Goal: Task Accomplishment & Management: Use online tool/utility

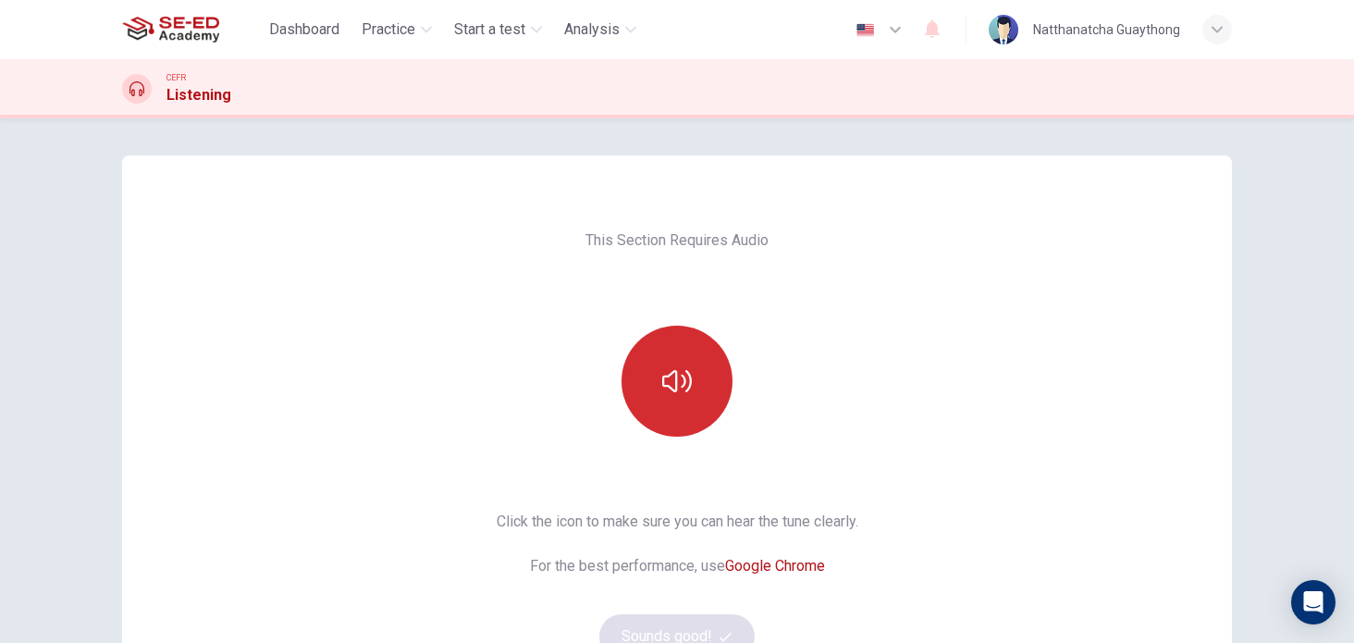
click at [670, 377] on icon "button" at bounding box center [677, 381] width 30 height 30
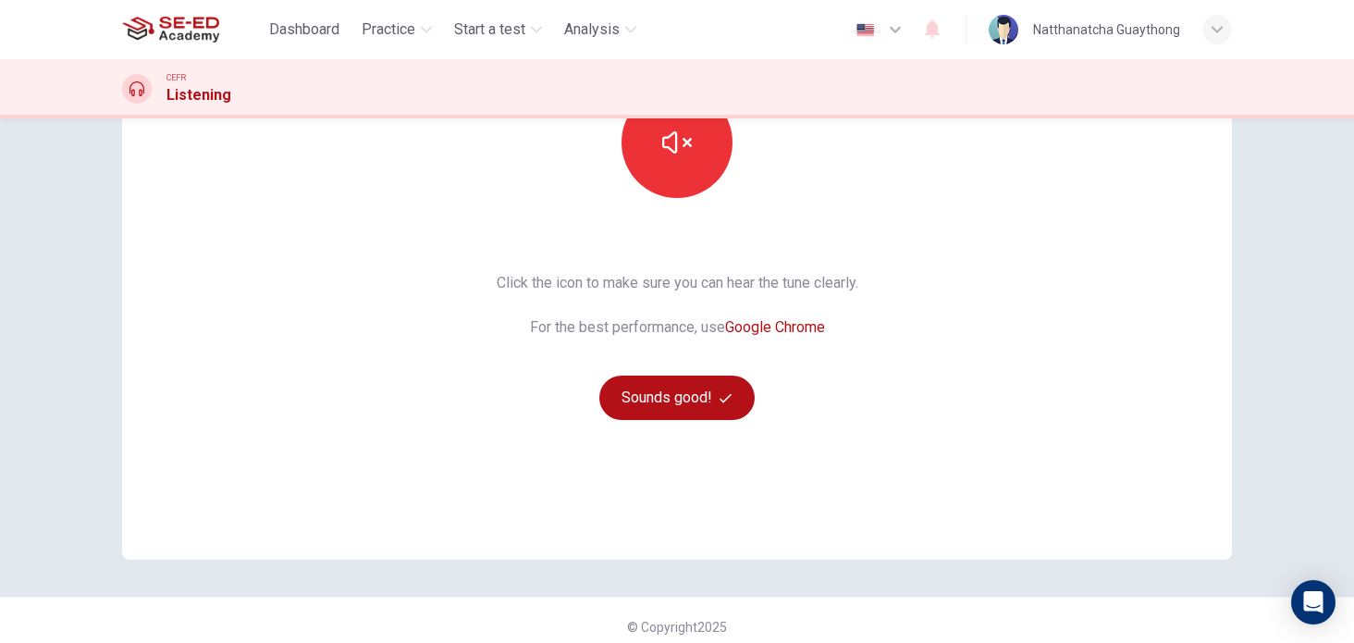
scroll to position [246, 0]
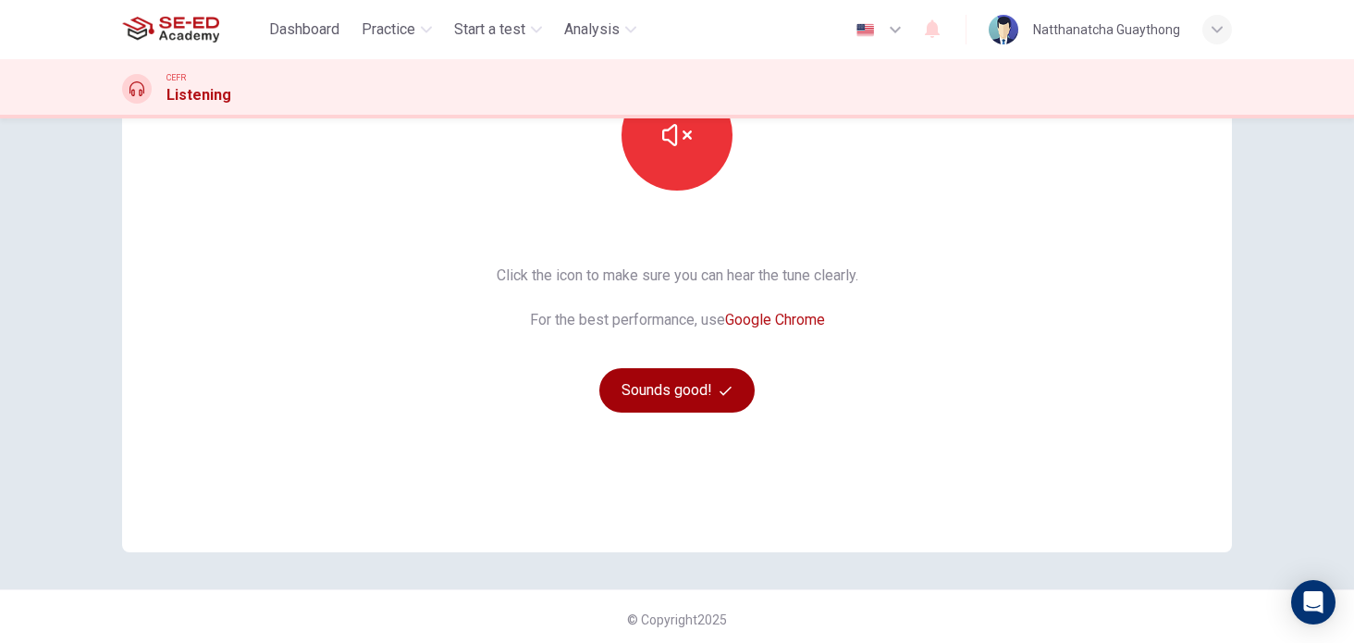
click at [648, 383] on button "Sounds good!" at bounding box center [676, 390] width 155 height 44
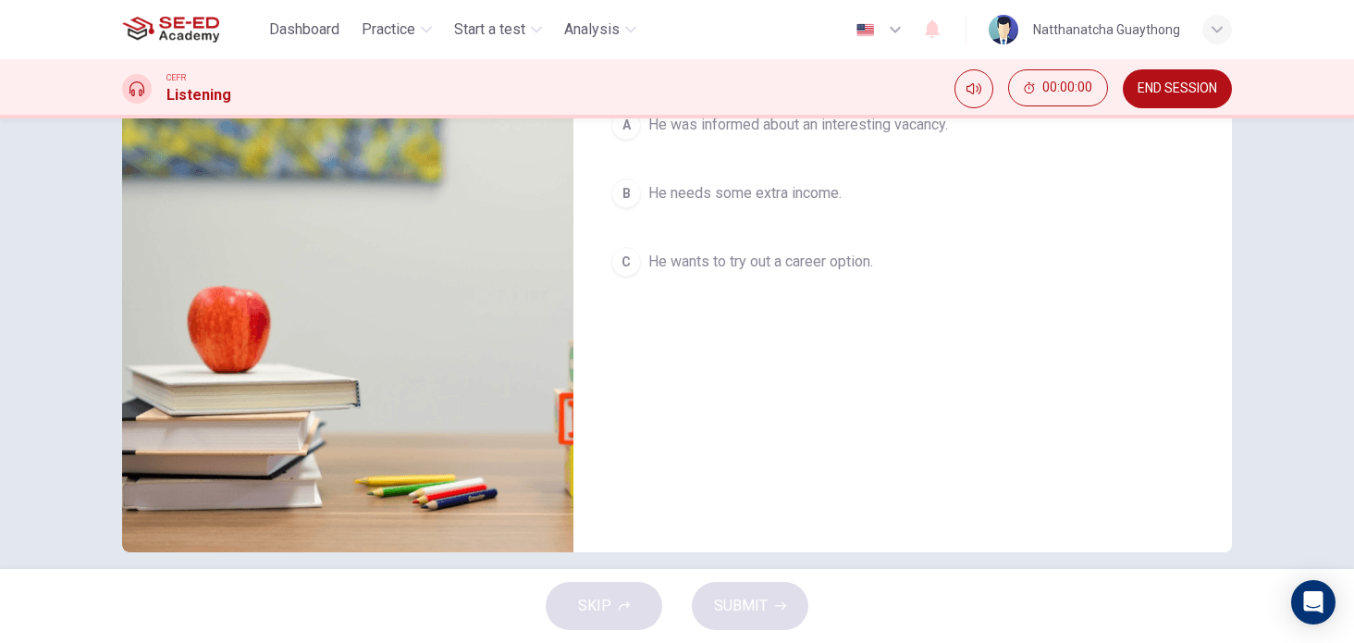
scroll to position [0, 0]
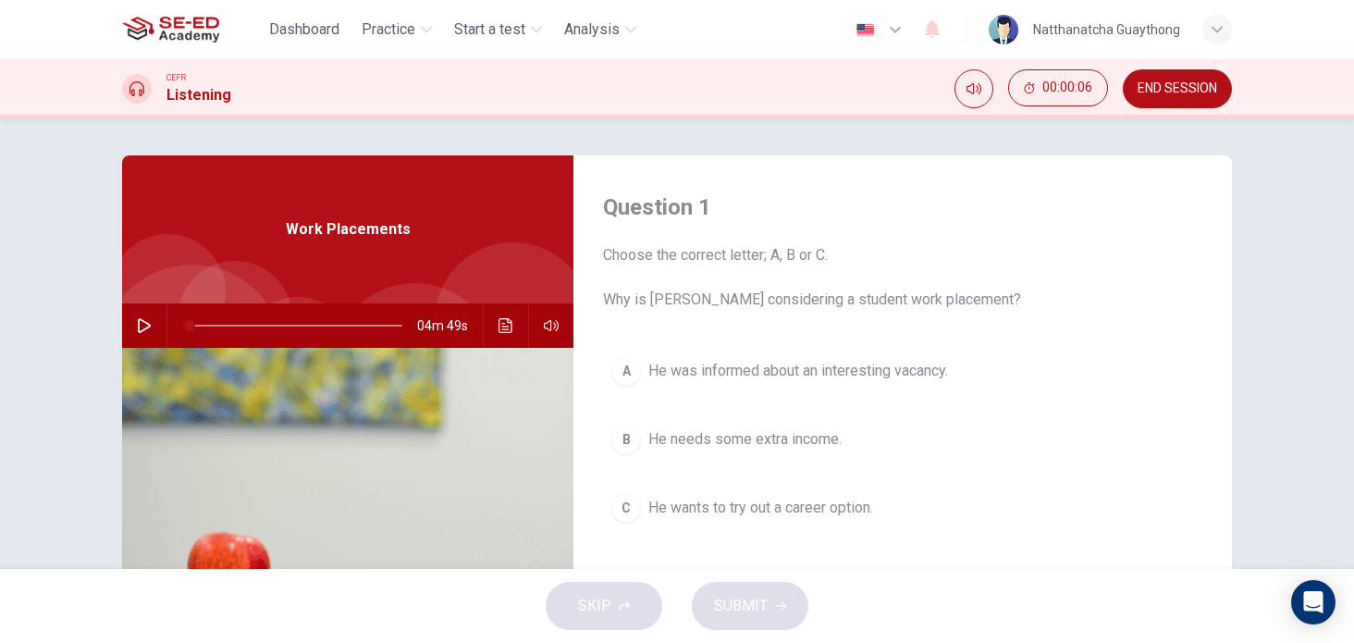
click at [141, 324] on icon "button" at bounding box center [144, 325] width 15 height 15
click at [207, 327] on span at bounding box center [212, 325] width 11 height 11
click at [137, 332] on icon "button" at bounding box center [144, 325] width 15 height 15
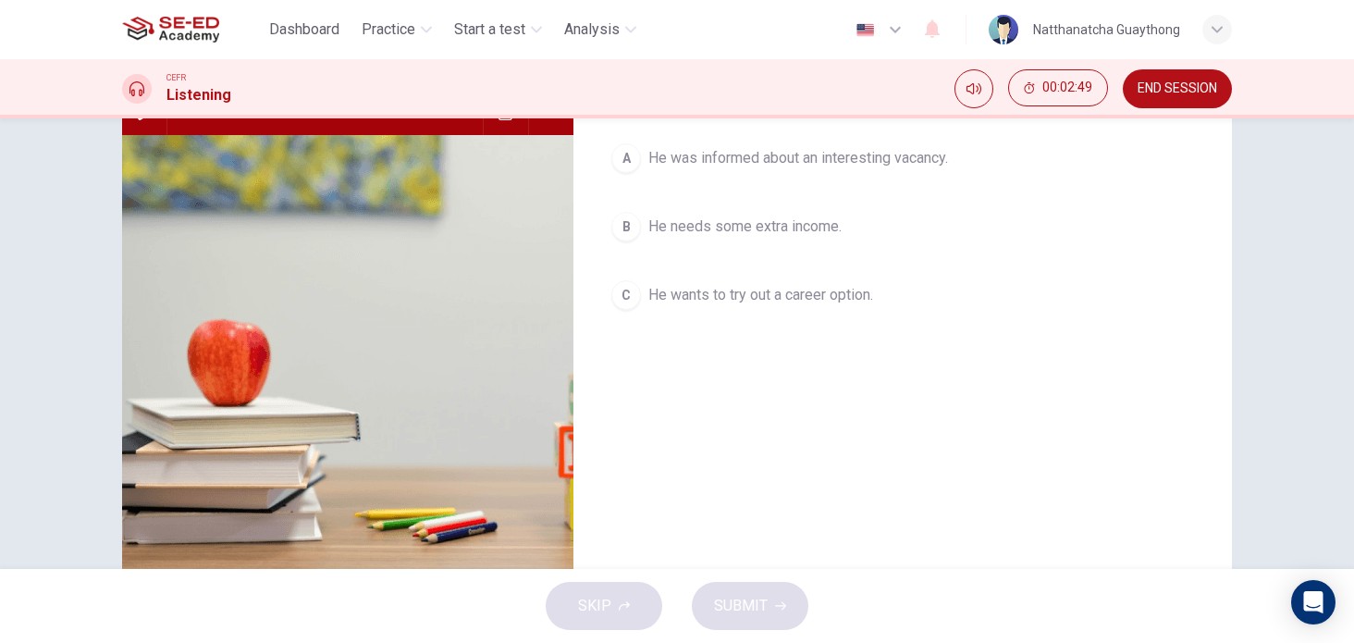
scroll to position [246, 0]
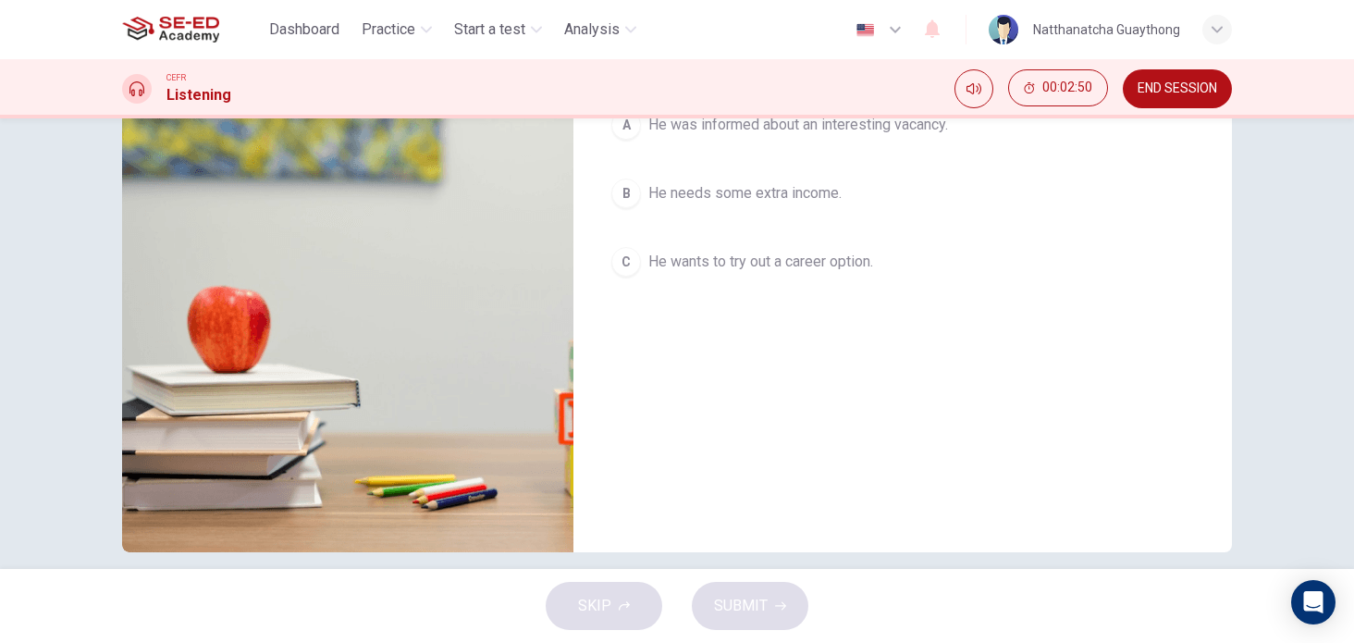
click at [613, 188] on div "B" at bounding box center [626, 194] width 30 height 30
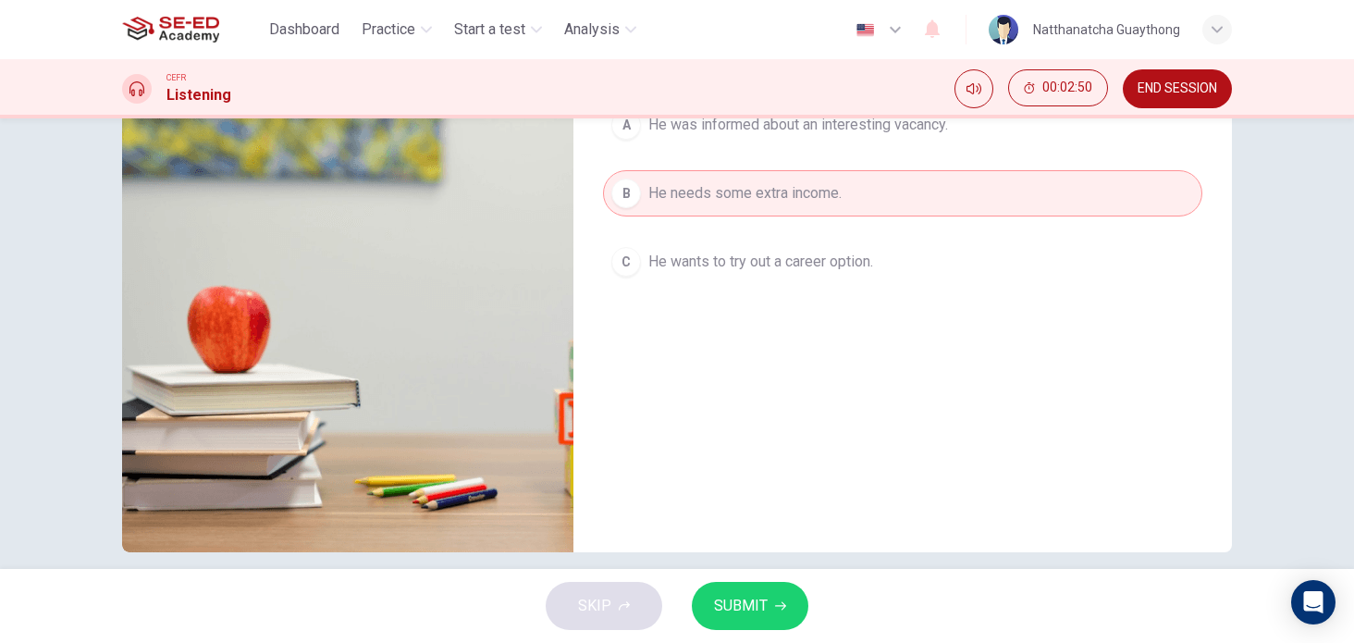
scroll to position [0, 0]
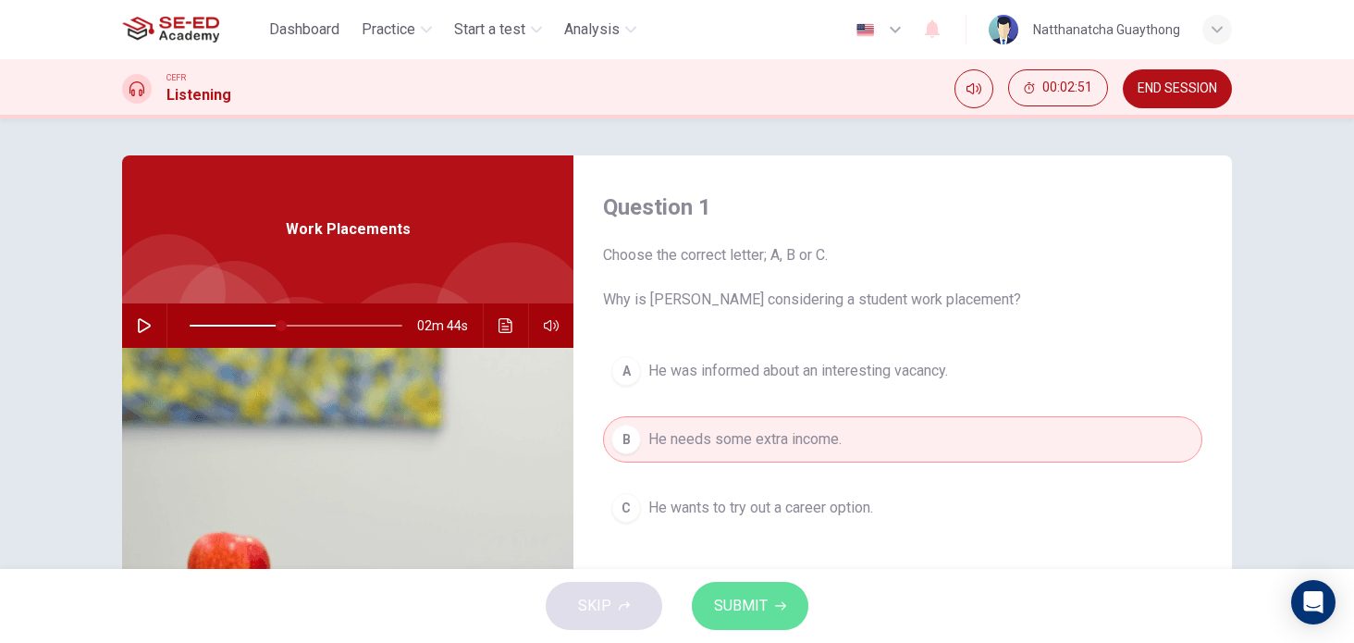
click at [762, 600] on span "SUBMIT" at bounding box center [741, 606] width 54 height 26
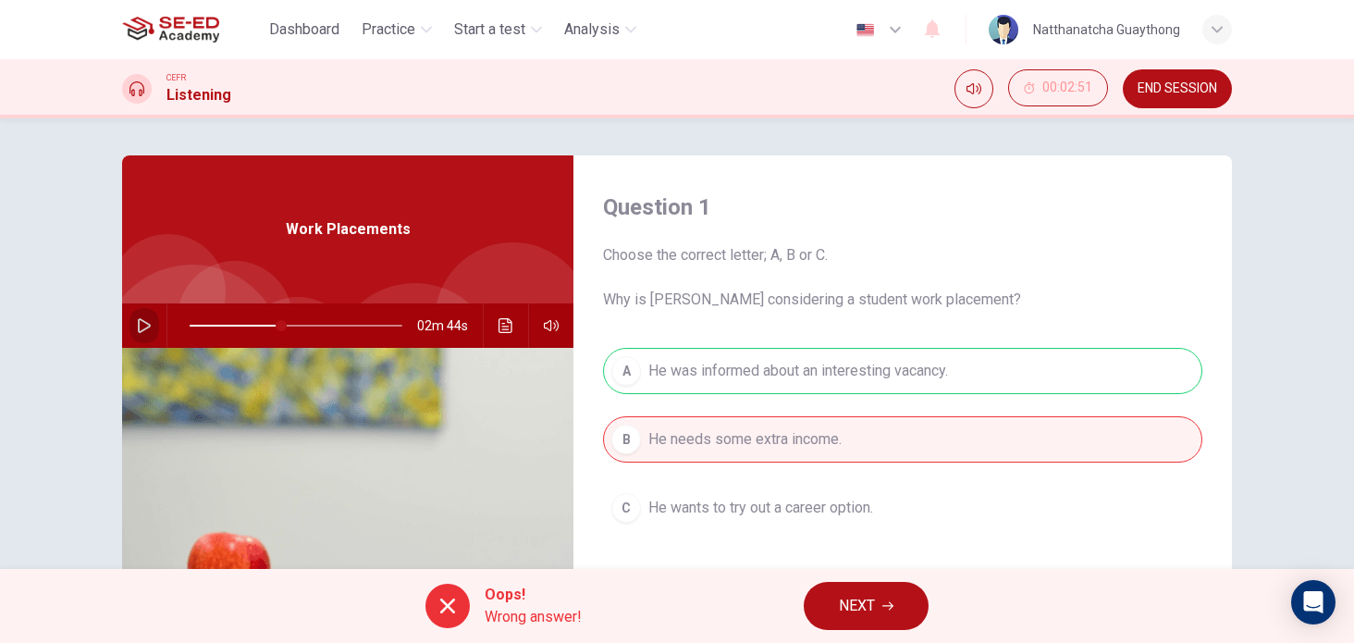
click at [140, 323] on icon "button" at bounding box center [144, 325] width 15 height 15
click at [908, 604] on button "NEXT" at bounding box center [866, 606] width 125 height 48
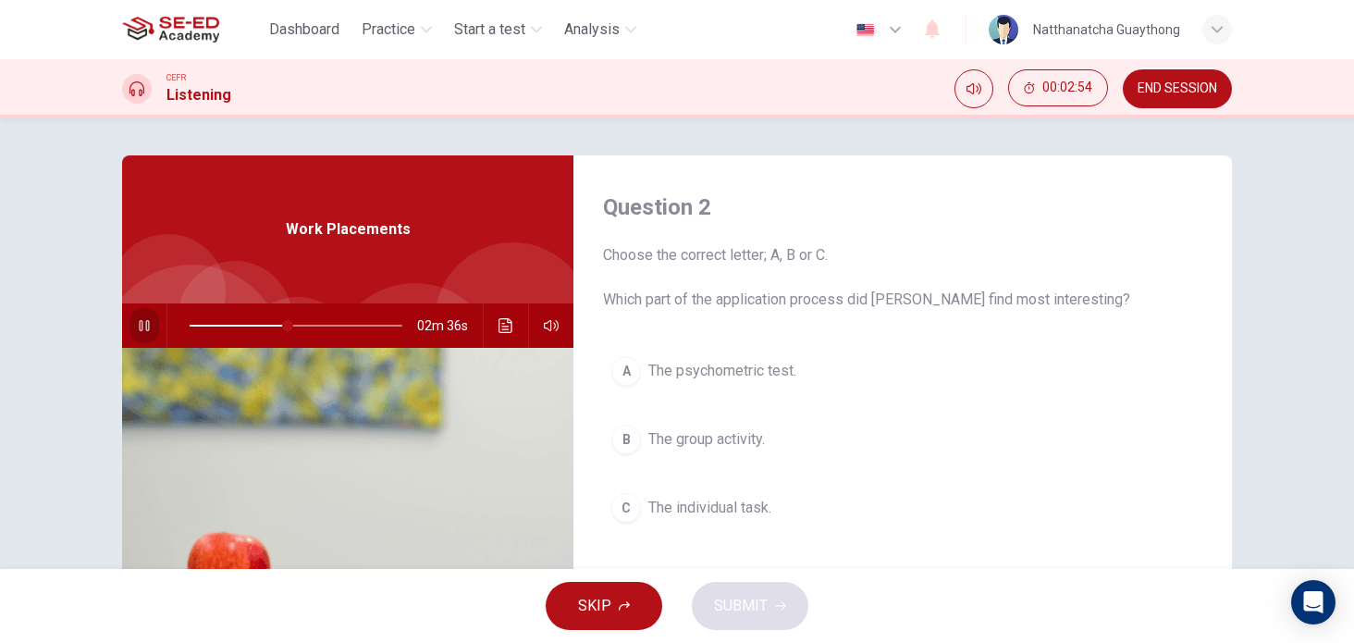
click at [141, 321] on icon "button" at bounding box center [144, 325] width 15 height 15
click at [143, 317] on button "button" at bounding box center [145, 325] width 30 height 44
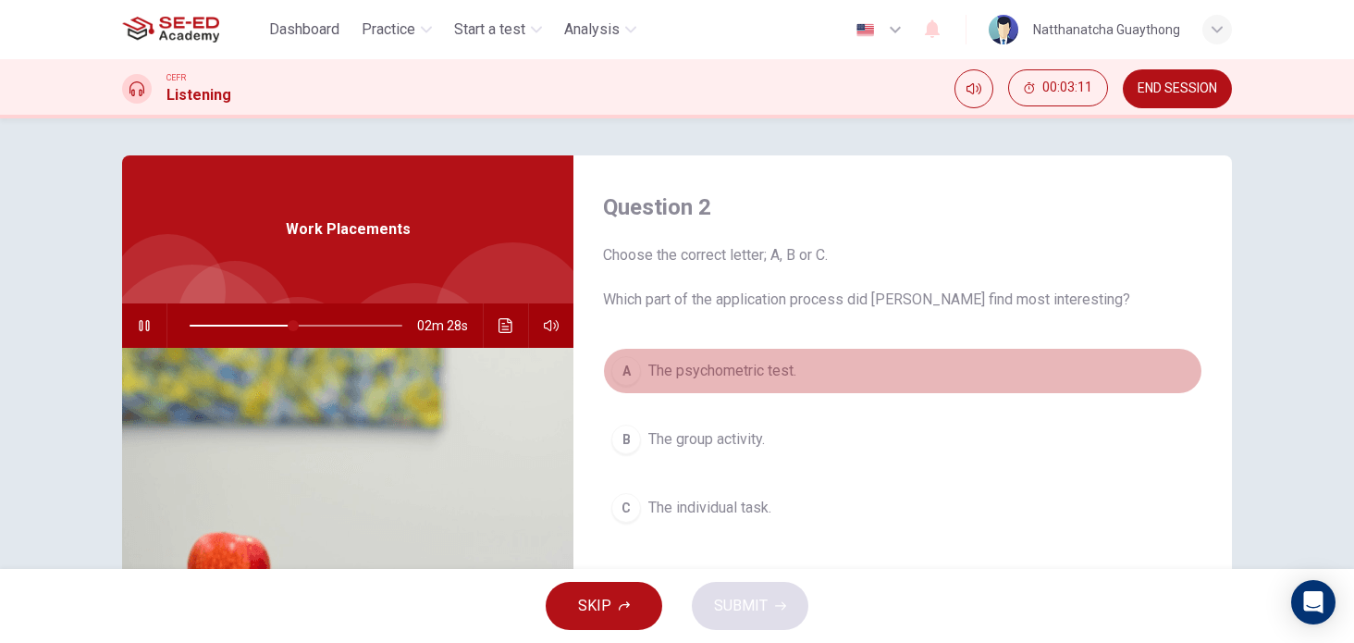
click at [627, 382] on div "A" at bounding box center [626, 371] width 30 height 30
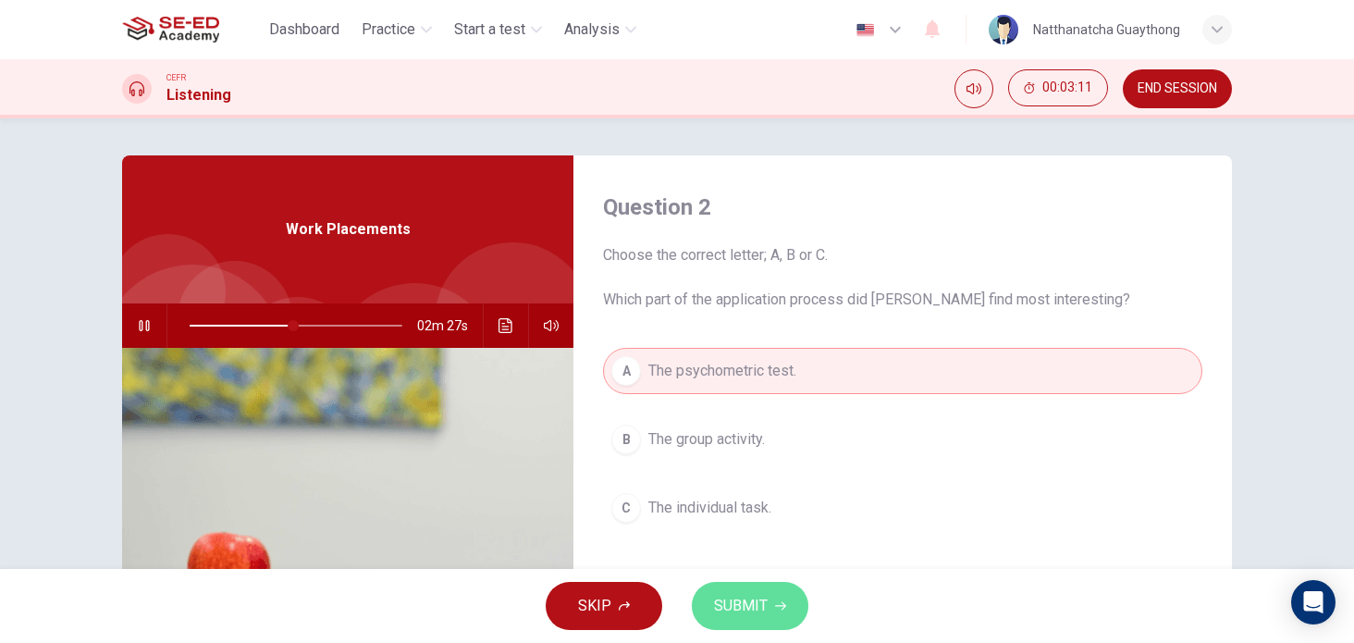
click at [743, 624] on button "SUBMIT" at bounding box center [750, 606] width 117 height 48
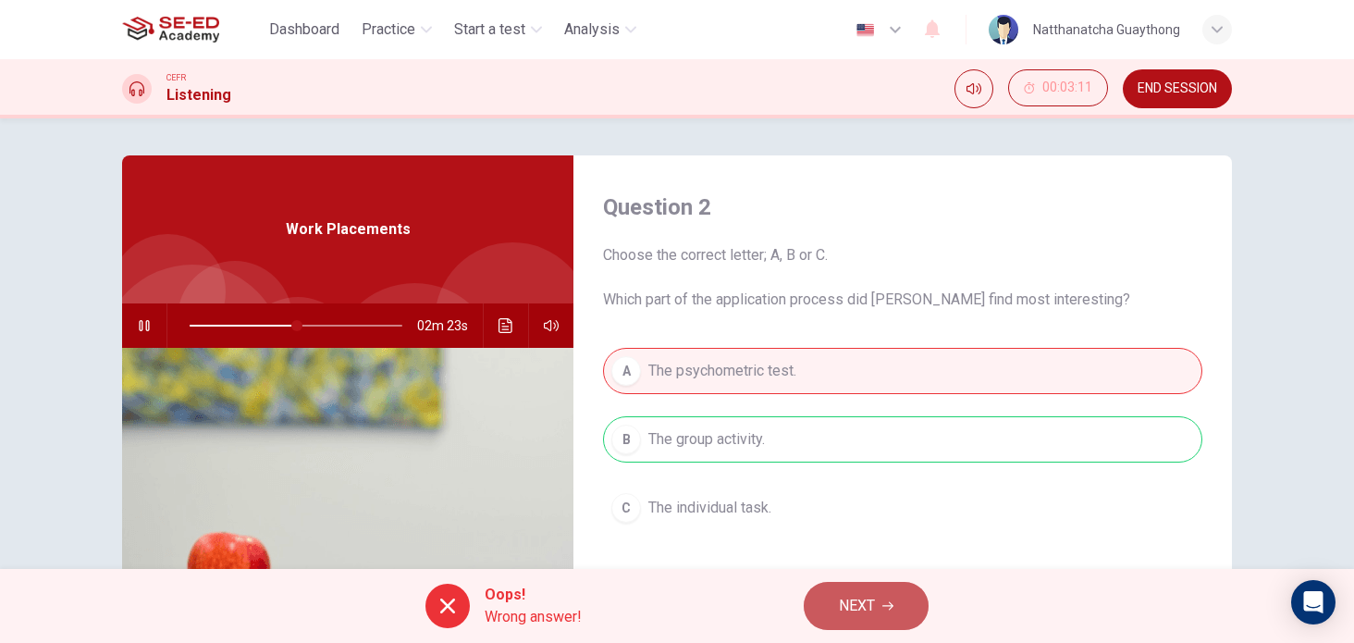
click at [876, 610] on button "NEXT" at bounding box center [866, 606] width 125 height 48
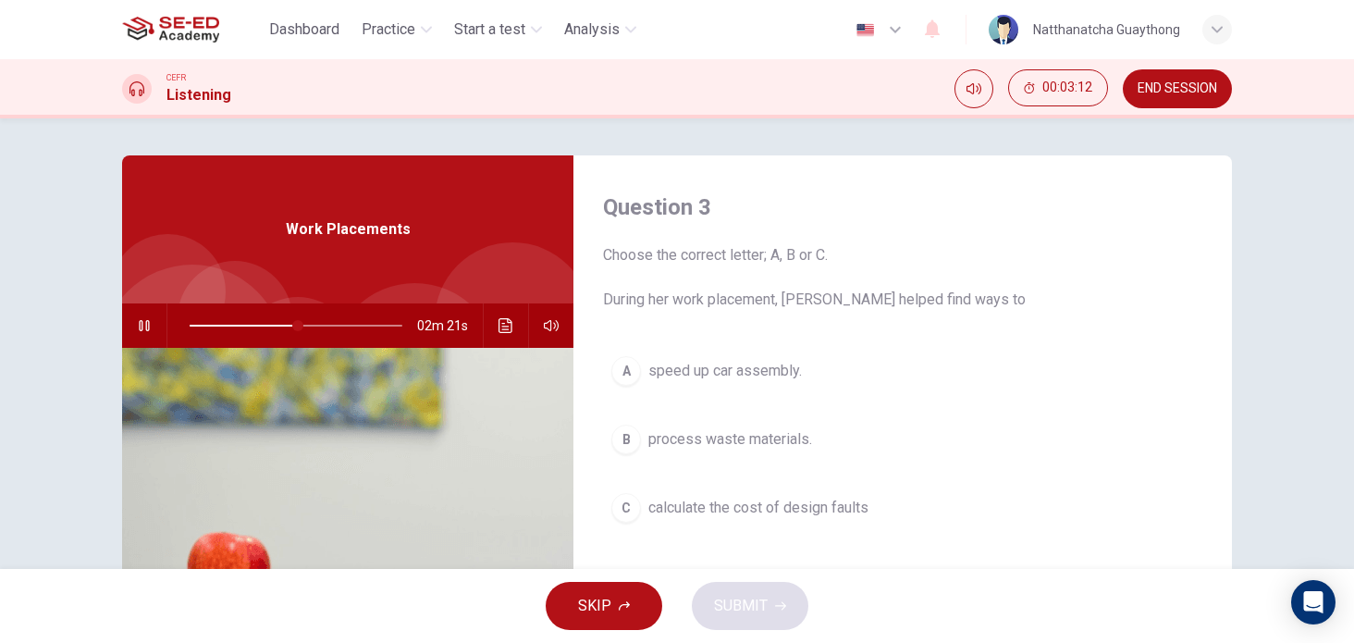
click at [149, 321] on button "button" at bounding box center [145, 325] width 30 height 44
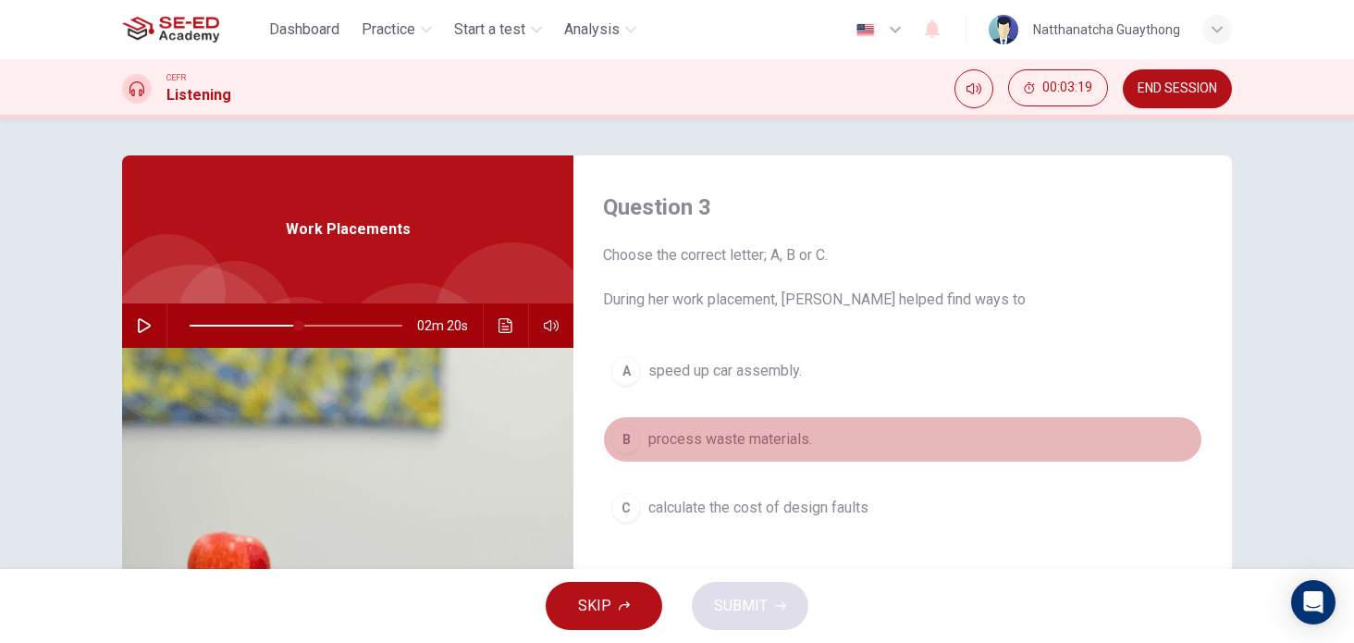
click at [626, 444] on div "B" at bounding box center [626, 440] width 30 height 30
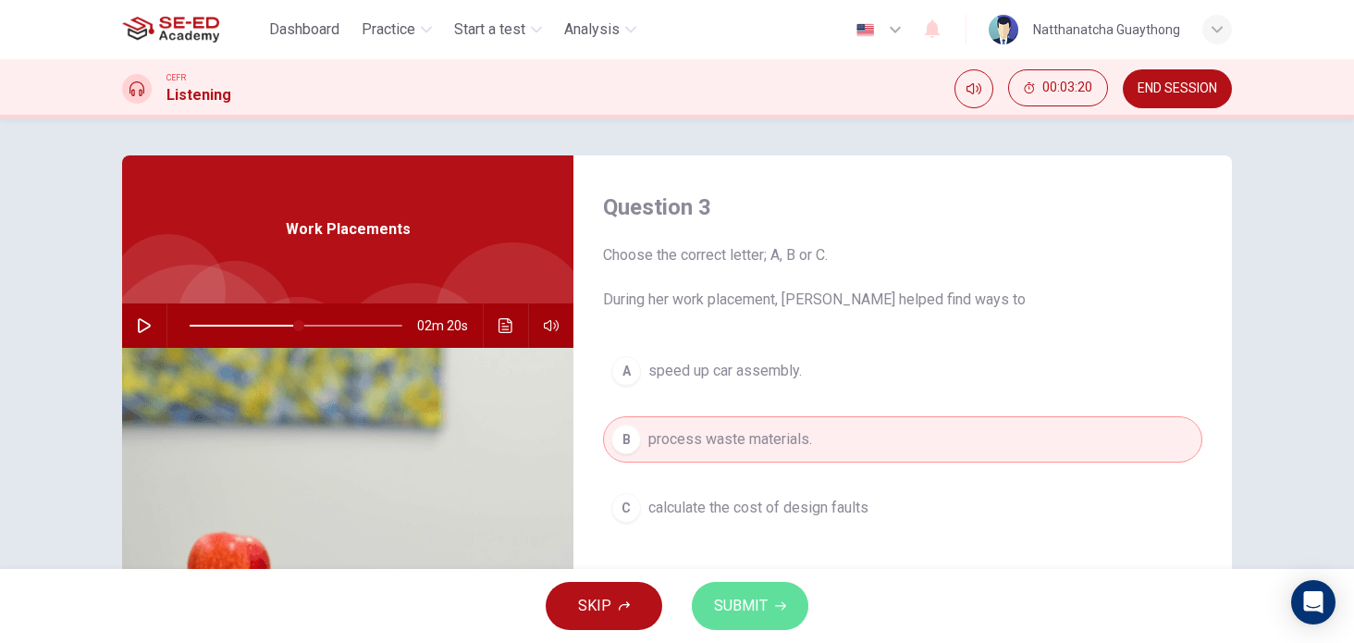
click at [759, 588] on button "SUBMIT" at bounding box center [750, 606] width 117 height 48
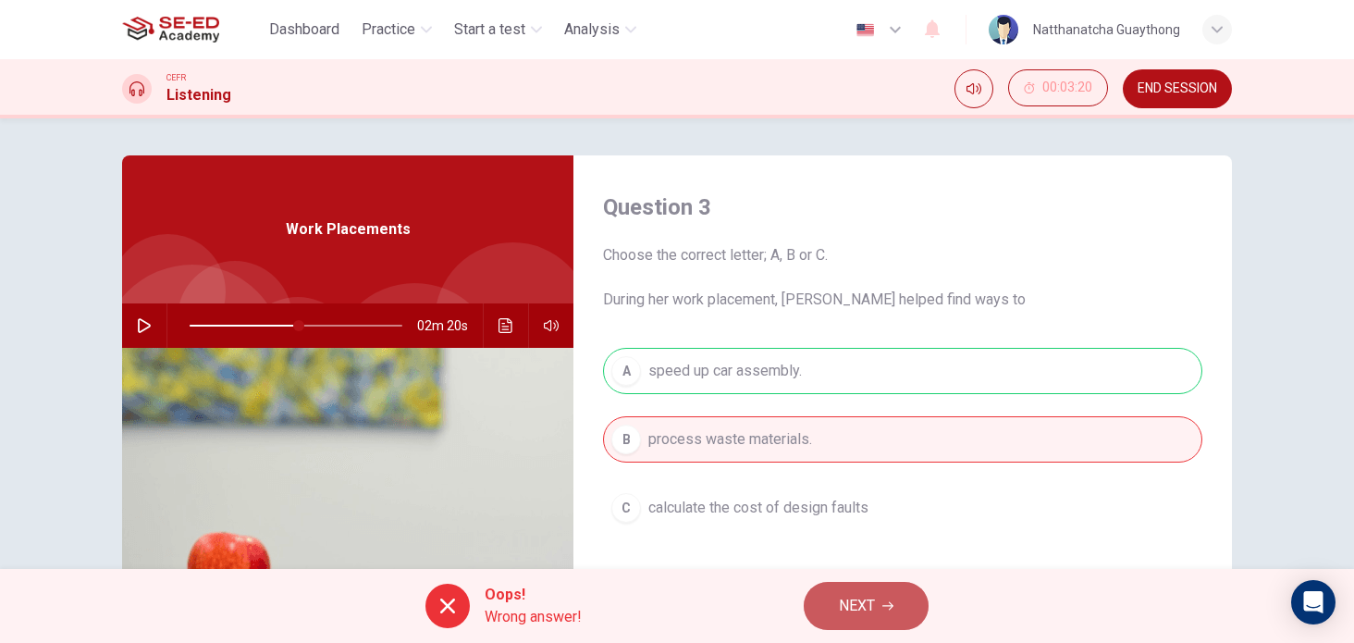
click at [869, 610] on span "NEXT" at bounding box center [857, 606] width 36 height 26
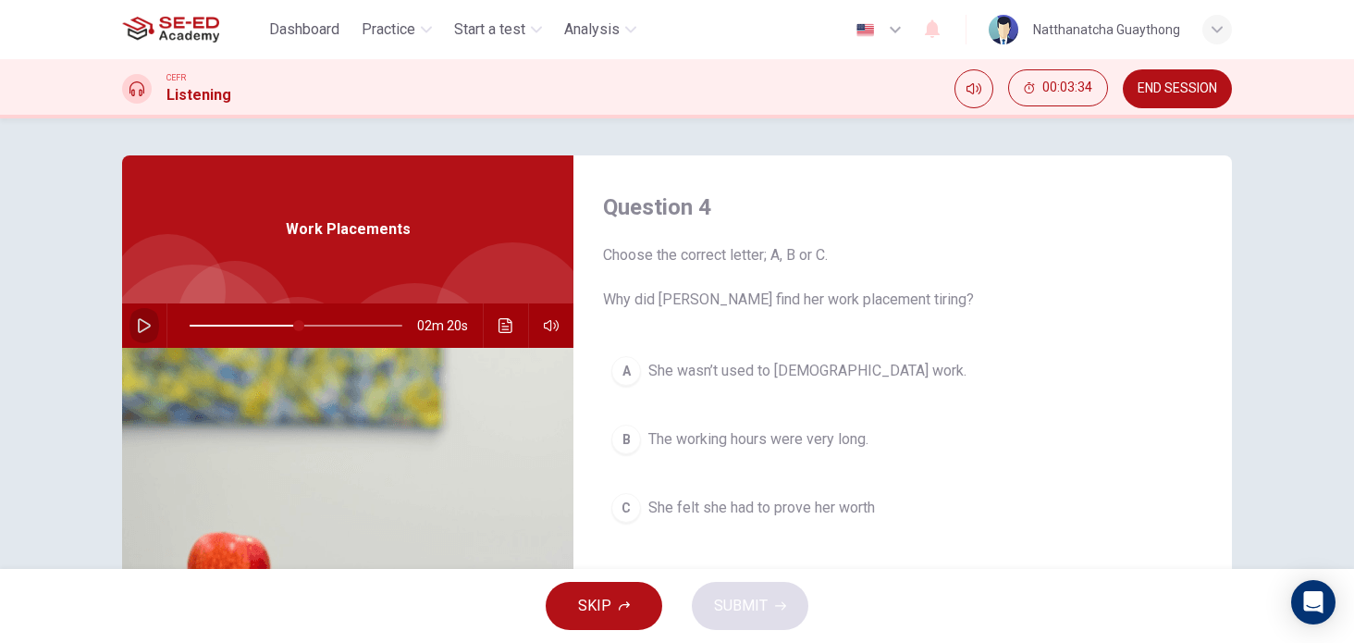
click at [130, 325] on button "button" at bounding box center [145, 325] width 30 height 44
click at [142, 320] on icon "button" at bounding box center [144, 325] width 10 height 11
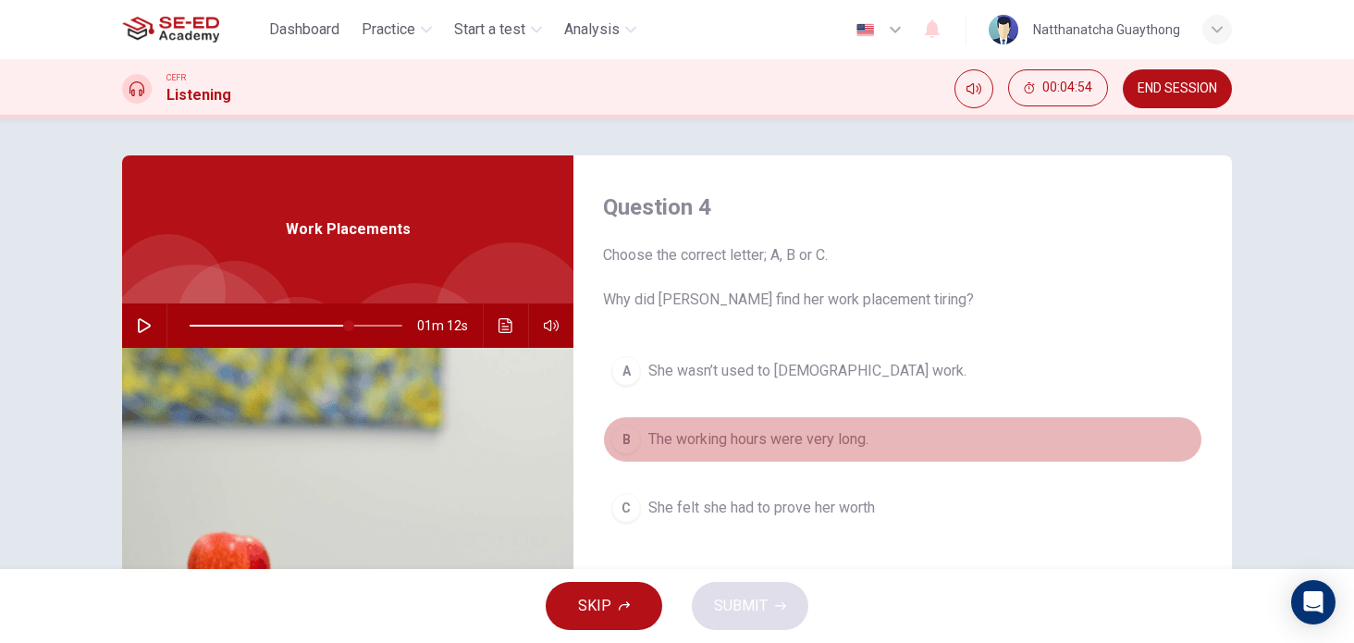
drag, startPoint x: 629, startPoint y: 438, endPoint x: 669, endPoint y: 472, distance: 52.5
click at [632, 448] on div "B" at bounding box center [626, 440] width 30 height 30
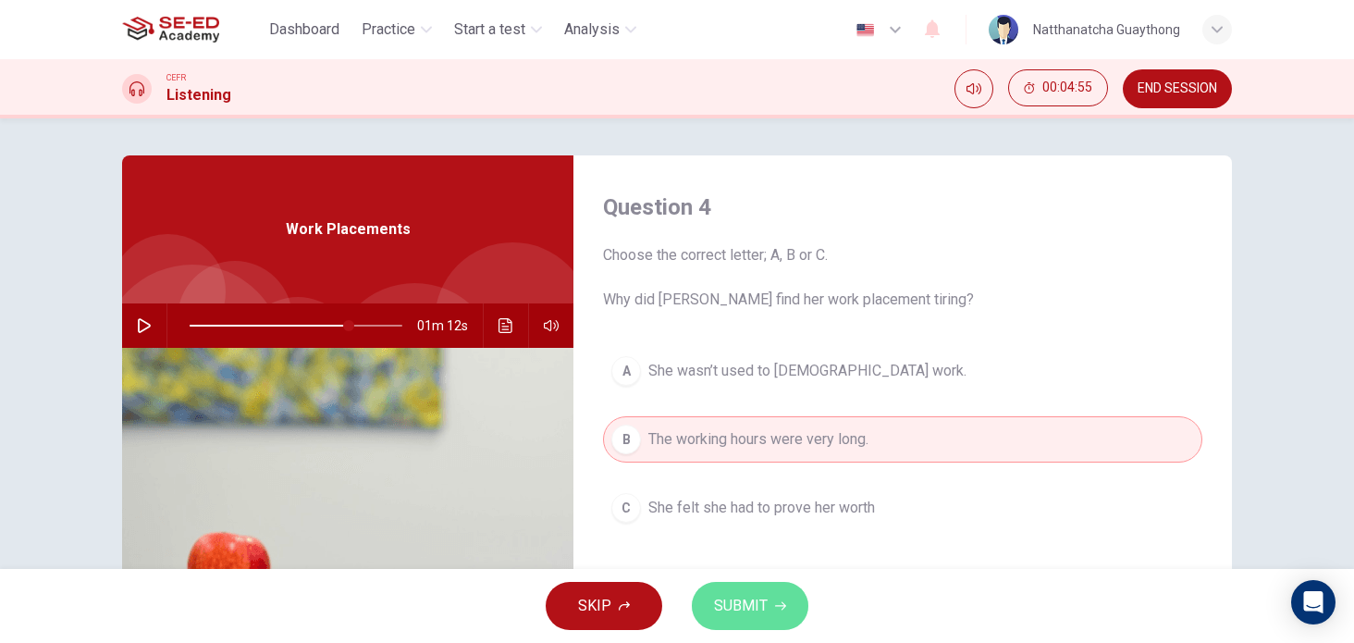
click at [789, 600] on button "SUBMIT" at bounding box center [750, 606] width 117 height 48
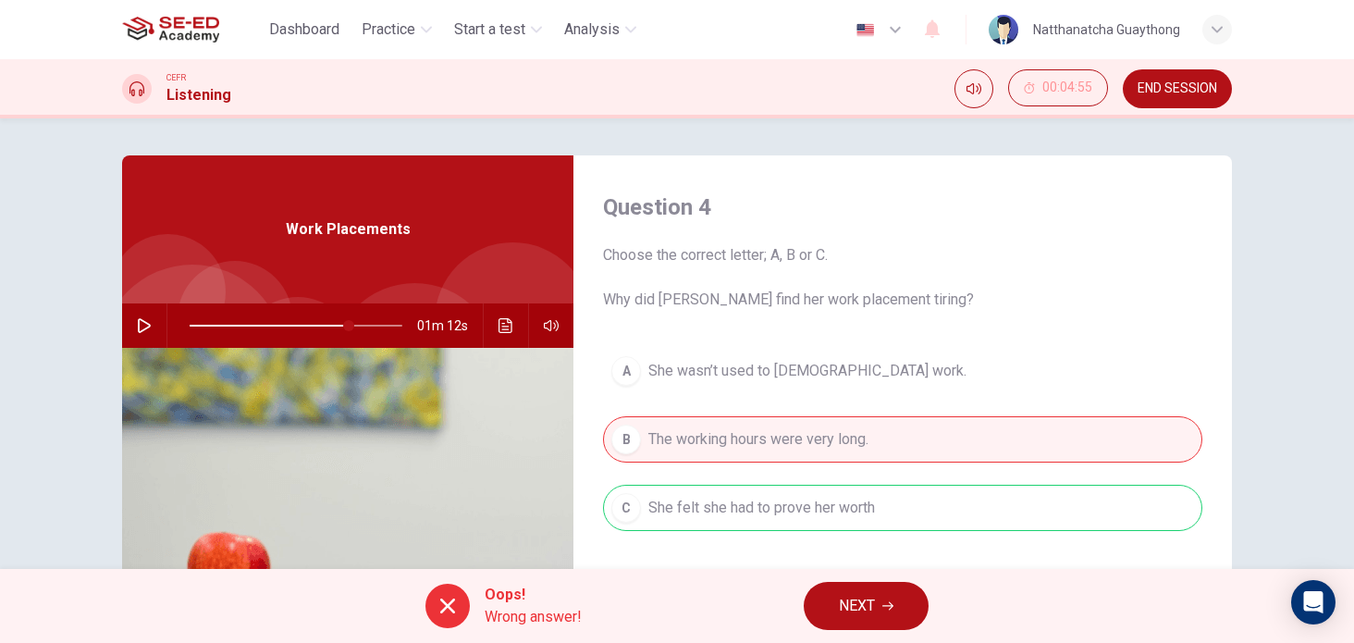
click at [859, 598] on span "NEXT" at bounding box center [857, 606] width 36 height 26
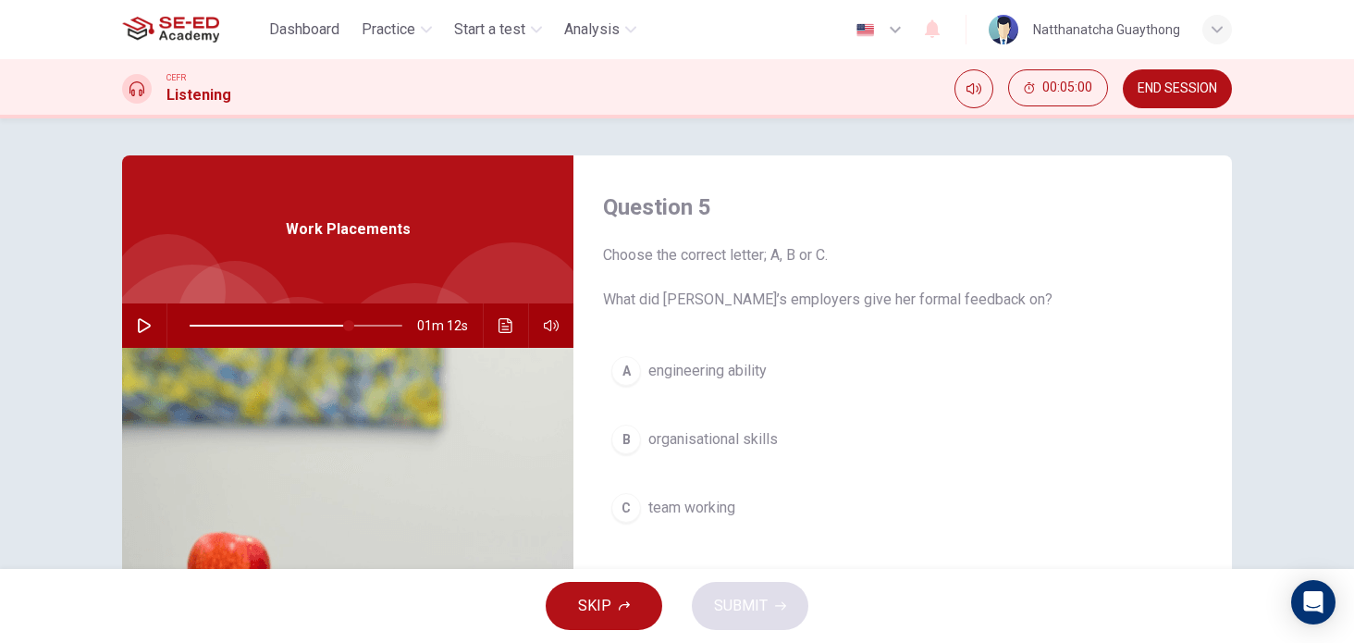
click at [673, 382] on button "A engineering ability" at bounding box center [902, 371] width 599 height 46
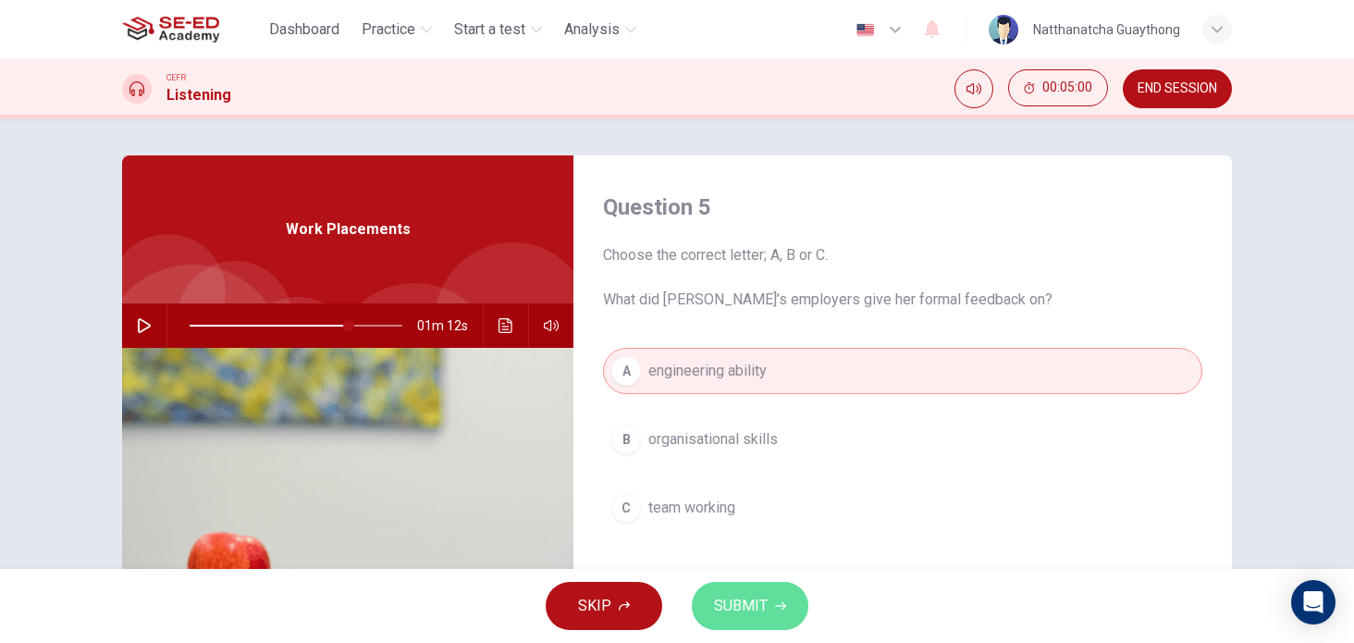
click at [763, 588] on button "SUBMIT" at bounding box center [750, 606] width 117 height 48
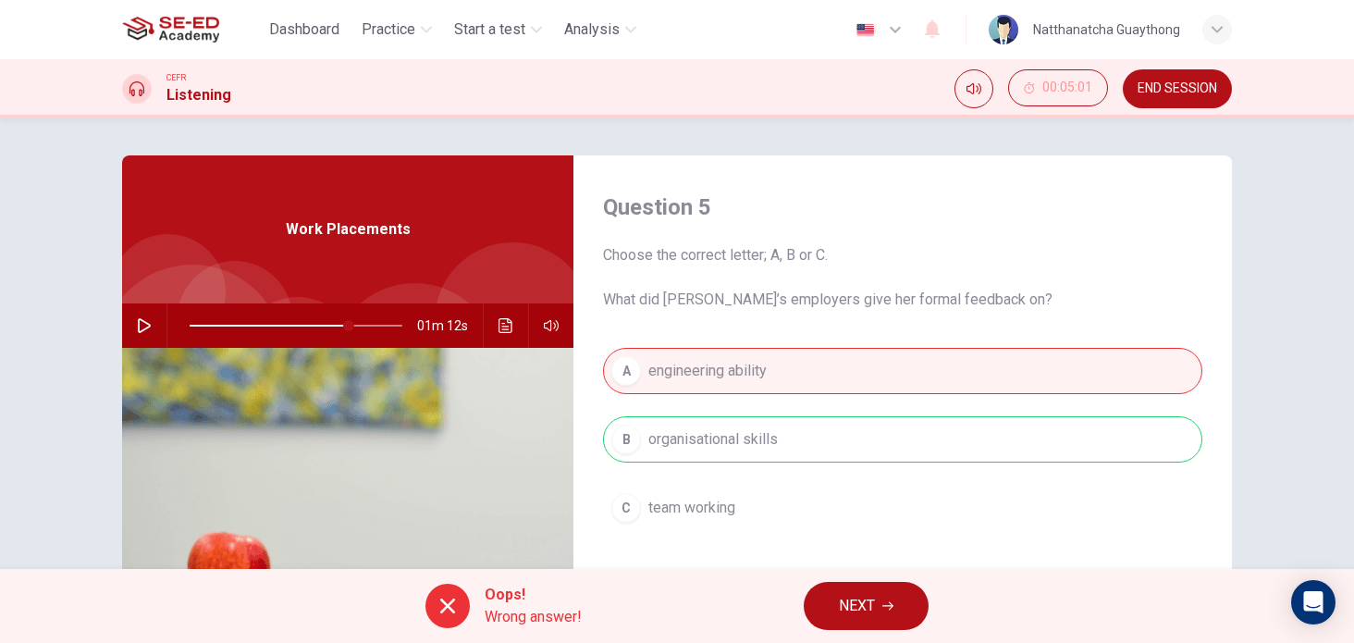
click at [859, 606] on span "NEXT" at bounding box center [857, 606] width 36 height 26
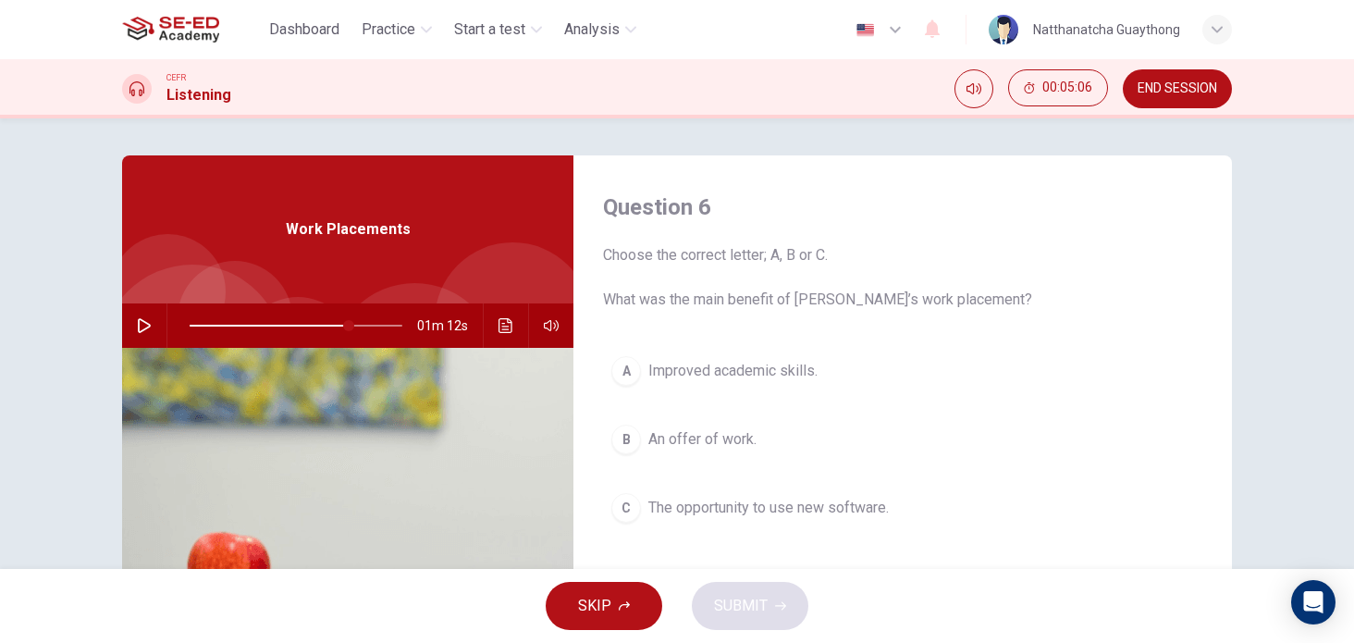
click at [776, 502] on span "The opportunity to use new software." at bounding box center [768, 508] width 241 height 22
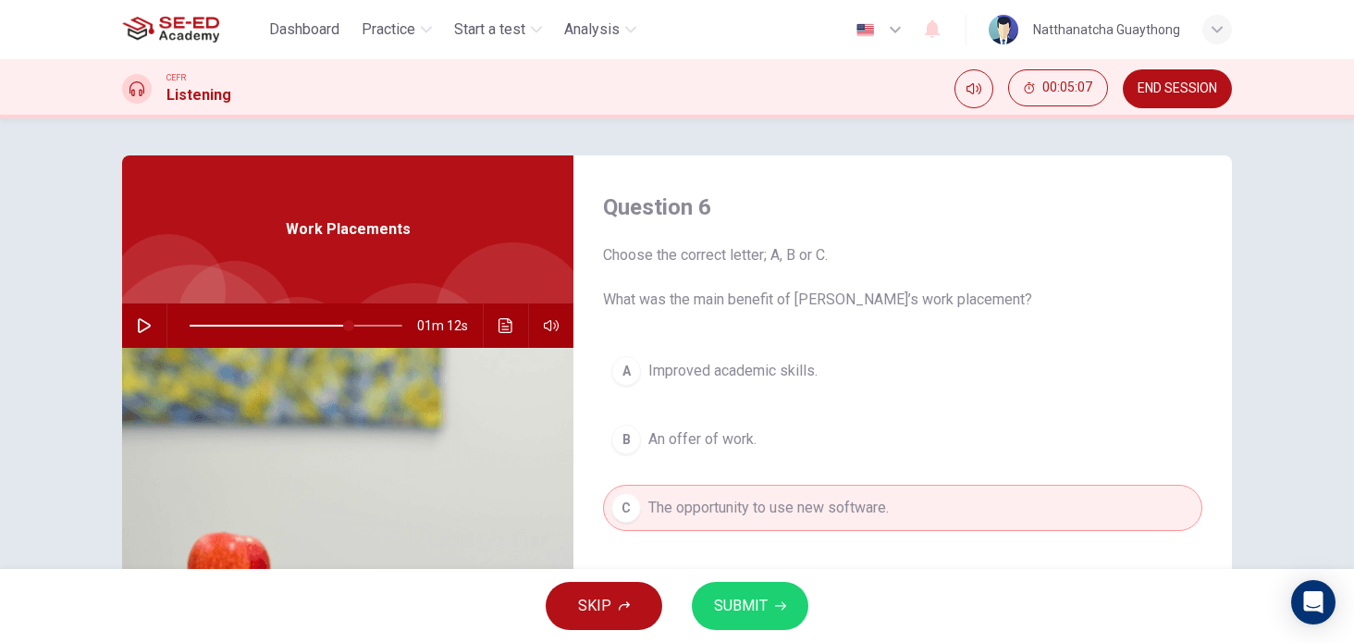
click at [692, 439] on span "An offer of work." at bounding box center [702, 439] width 108 height 22
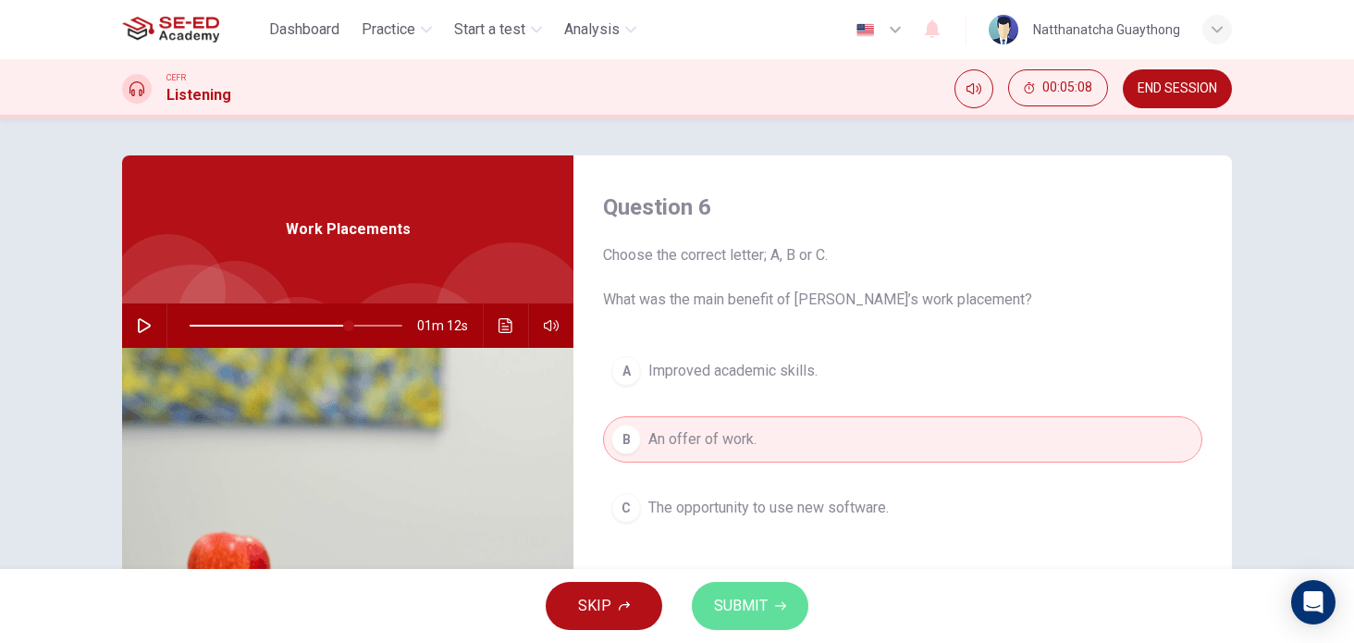
click at [754, 611] on span "SUBMIT" at bounding box center [741, 606] width 54 height 26
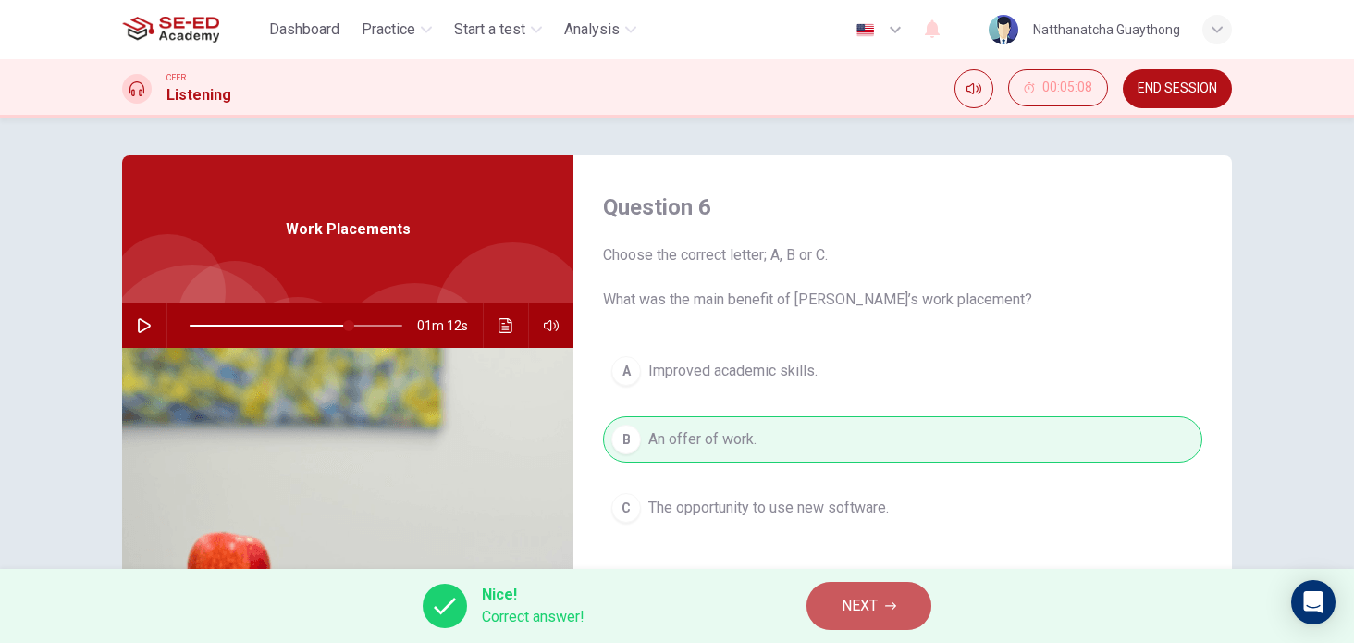
click at [856, 605] on span "NEXT" at bounding box center [860, 606] width 36 height 26
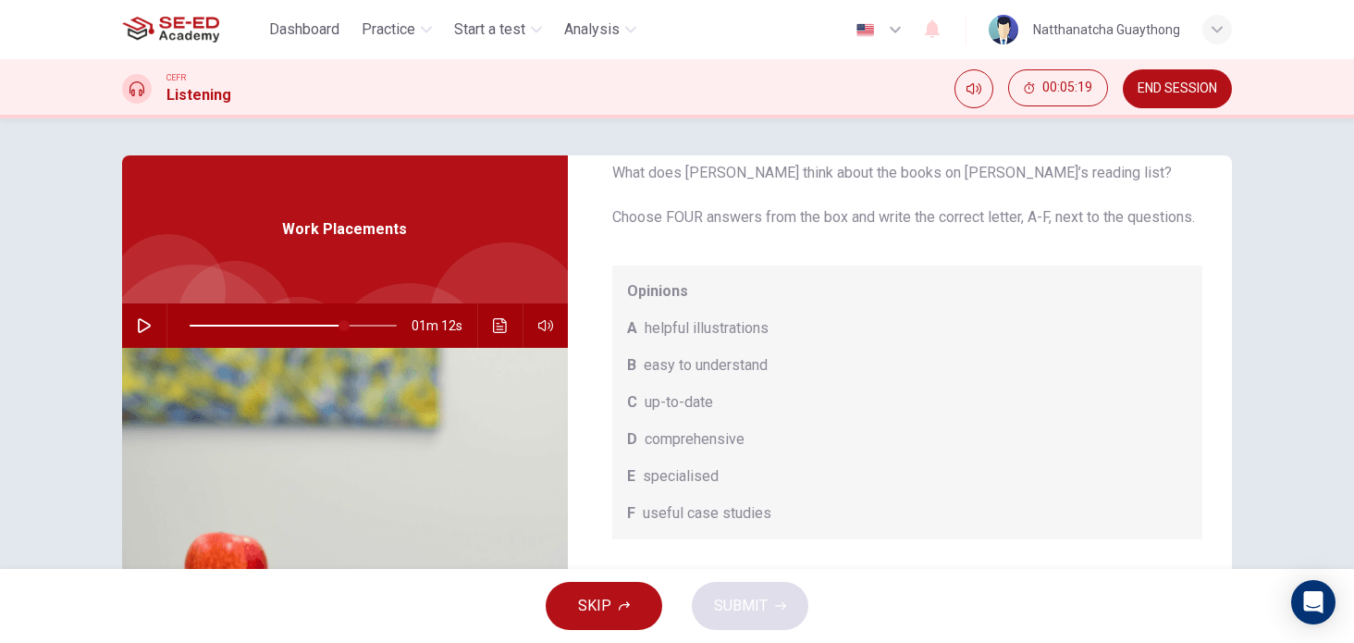
click at [156, 328] on div "01m 12s" at bounding box center [345, 325] width 446 height 44
click at [143, 322] on icon "button" at bounding box center [144, 325] width 15 height 15
click at [130, 309] on button "button" at bounding box center [145, 325] width 30 height 44
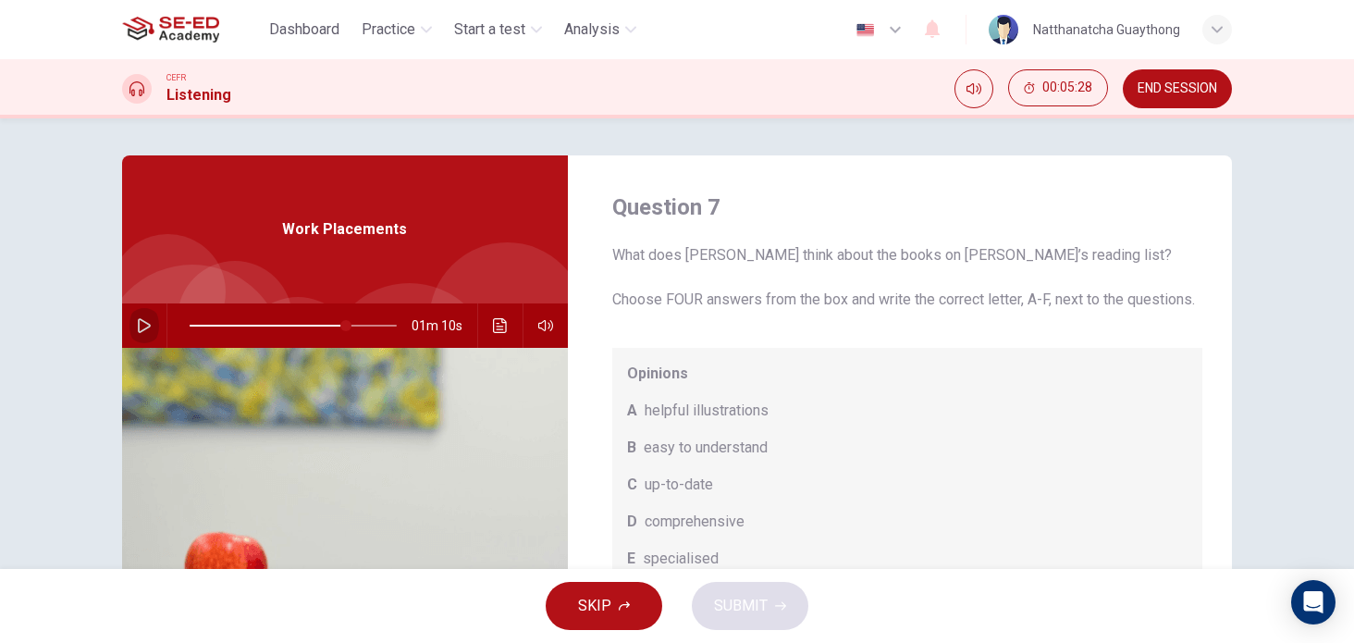
click at [133, 317] on button "button" at bounding box center [145, 325] width 30 height 44
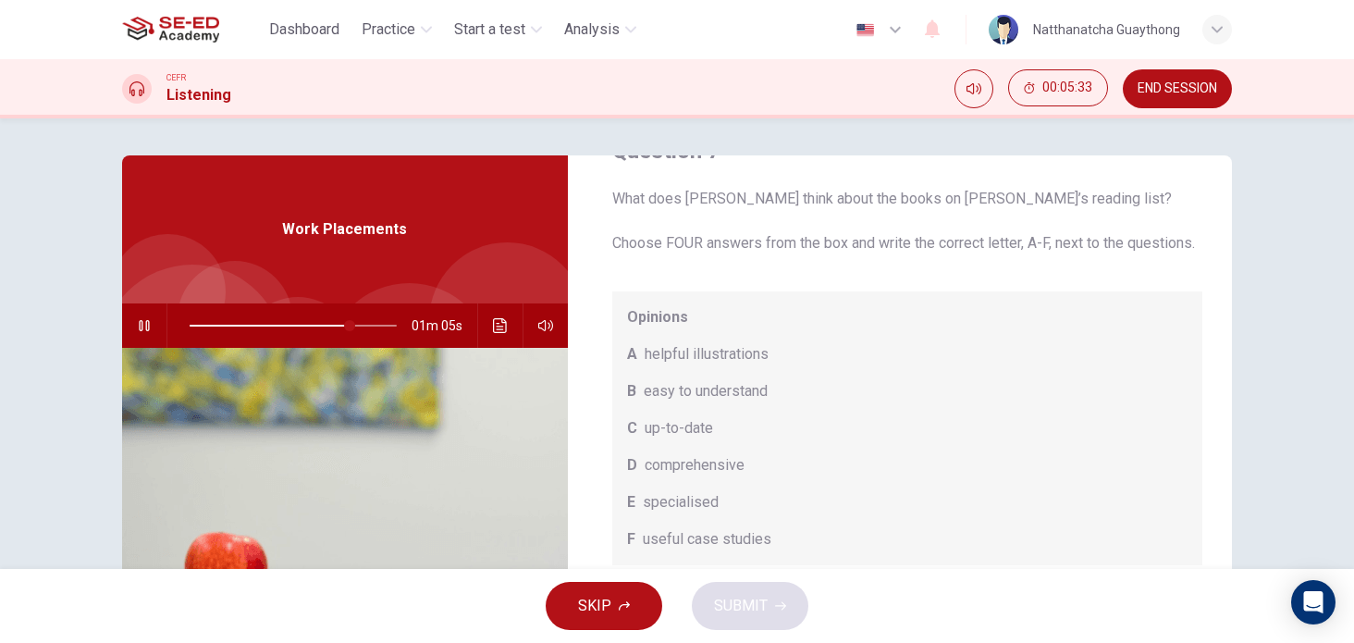
scroll to position [104, 0]
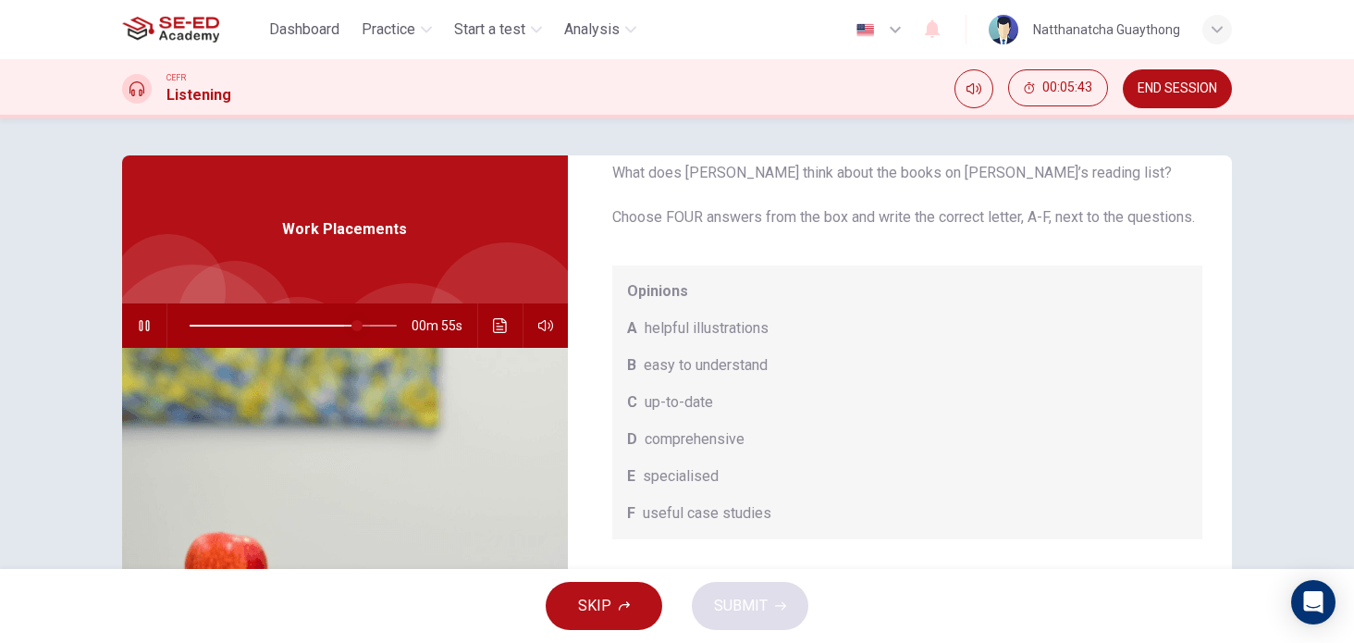
click at [352, 326] on span at bounding box center [357, 325] width 11 height 11
click at [359, 317] on span at bounding box center [293, 326] width 207 height 26
click at [134, 333] on button "button" at bounding box center [145, 325] width 30 height 44
click at [139, 327] on icon "button" at bounding box center [144, 325] width 15 height 15
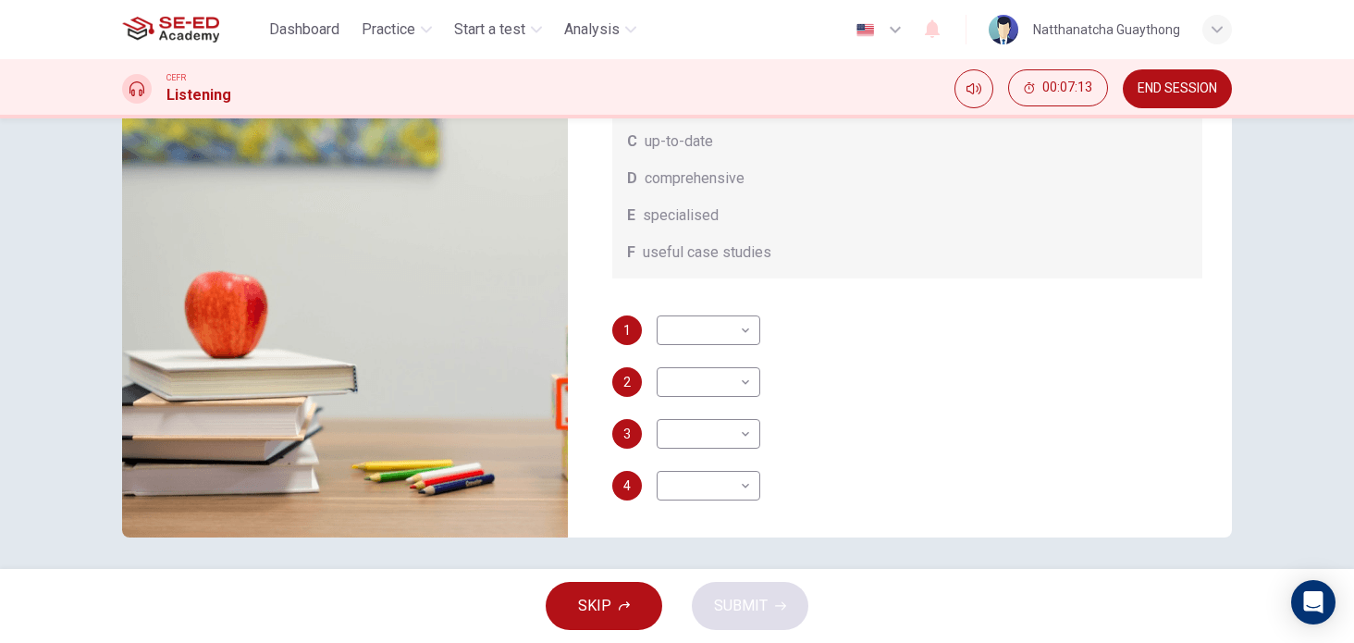
scroll to position [266, 0]
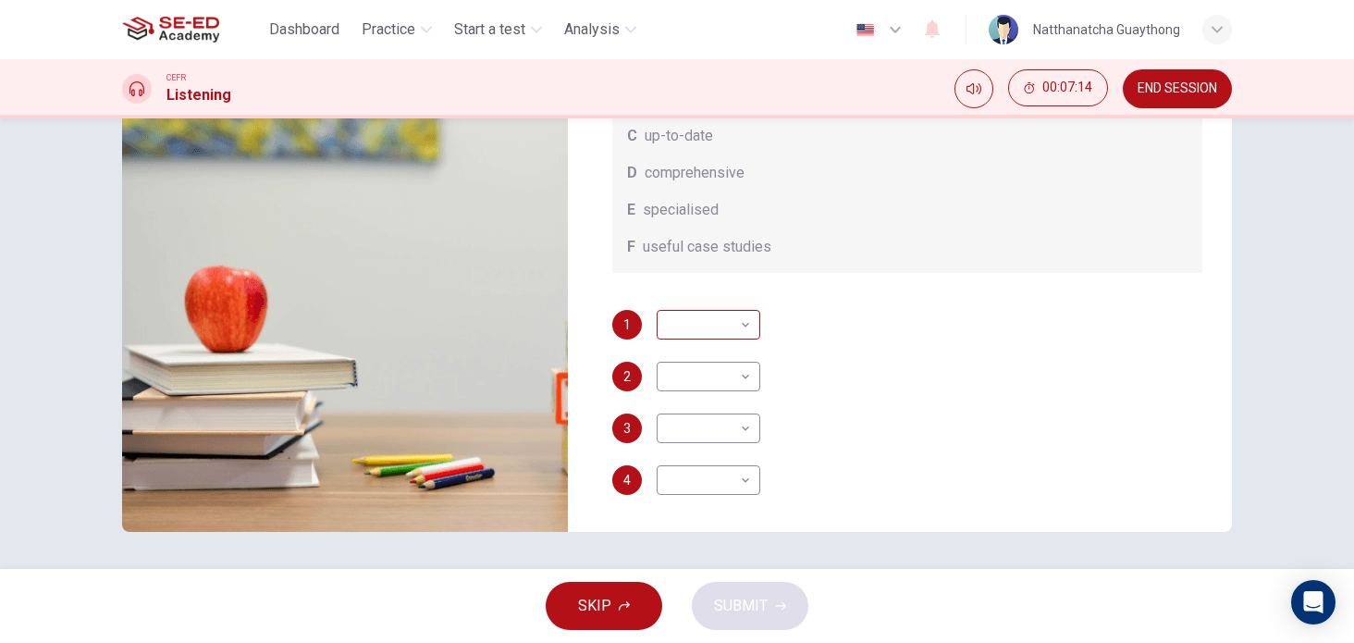
click at [710, 326] on body "This site uses cookies, as explained in our Privacy Policy . If you agree to th…" at bounding box center [677, 321] width 1354 height 643
click at [856, 374] on div at bounding box center [677, 321] width 1354 height 643
click at [718, 439] on body "This site uses cookies, as explained in our Privacy Policy . If you agree to th…" at bounding box center [677, 321] width 1354 height 643
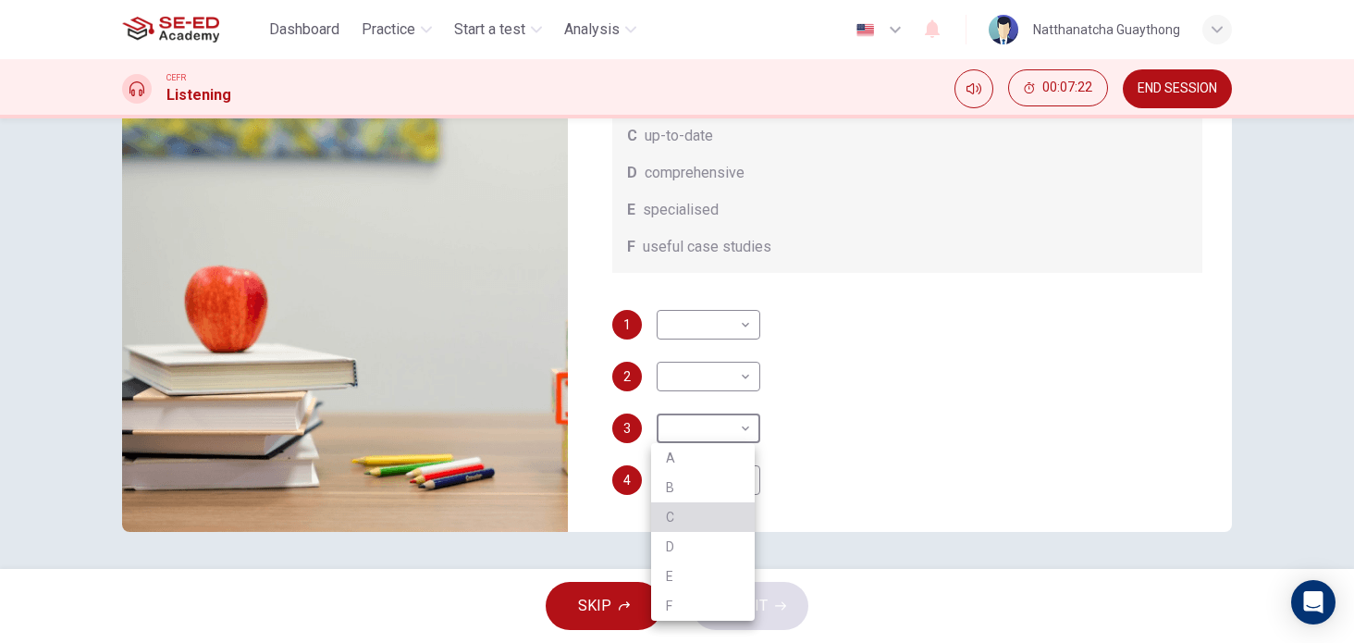
click at [680, 515] on li "C" at bounding box center [703, 517] width 104 height 30
type input "86"
type input "C"
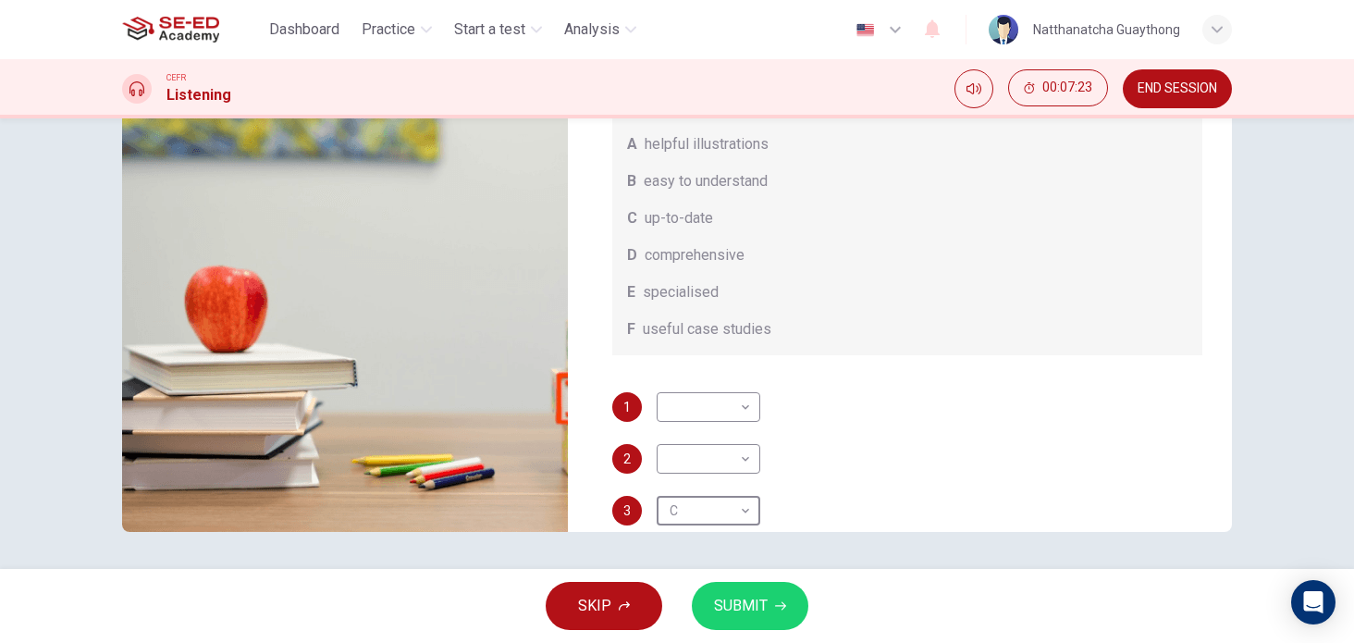
scroll to position [104, 0]
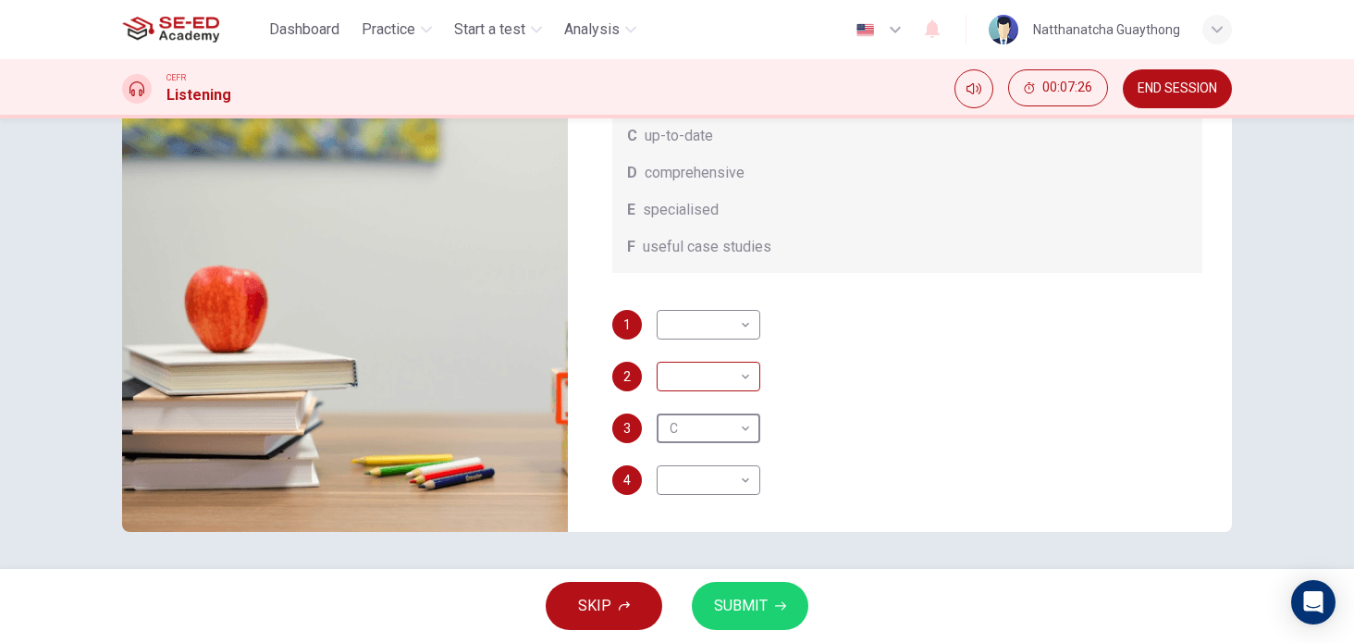
click at [729, 369] on body "This site uses cookies, as explained in our Privacy Policy . If you agree to th…" at bounding box center [677, 321] width 1354 height 643
click at [682, 466] on li "C" at bounding box center [703, 465] width 104 height 30
type input "86"
type input "C"
click at [704, 427] on body "This site uses cookies, as explained in our Privacy Policy . If you agree to th…" at bounding box center [677, 321] width 1354 height 643
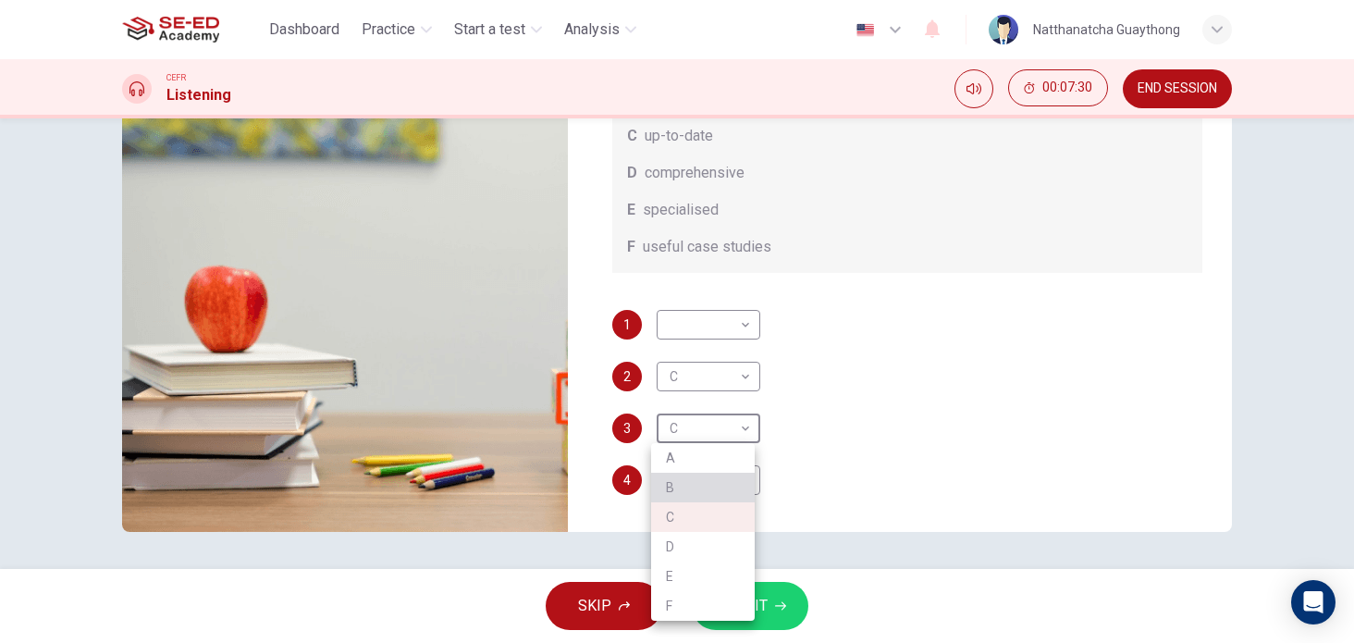
click at [681, 482] on li "B" at bounding box center [703, 488] width 104 height 30
type input "86"
type input "B"
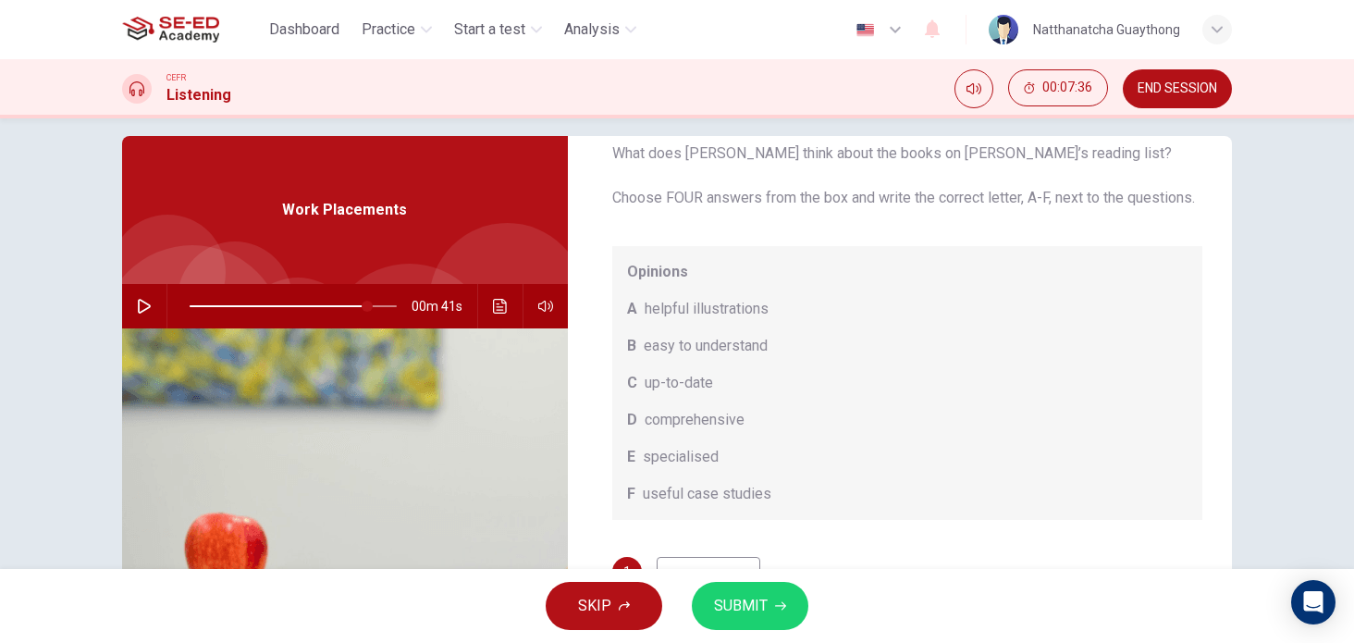
click at [114, 307] on div "Question 7 What does [PERSON_NAME] think about the books on [PERSON_NAME]’s rea…" at bounding box center [677, 457] width 1169 height 643
click at [130, 314] on button "button" at bounding box center [145, 306] width 30 height 44
click at [350, 302] on span at bounding box center [353, 306] width 11 height 11
click at [349, 308] on span at bounding box center [354, 306] width 11 height 11
click at [135, 261] on div at bounding box center [192, 336] width 183 height 183
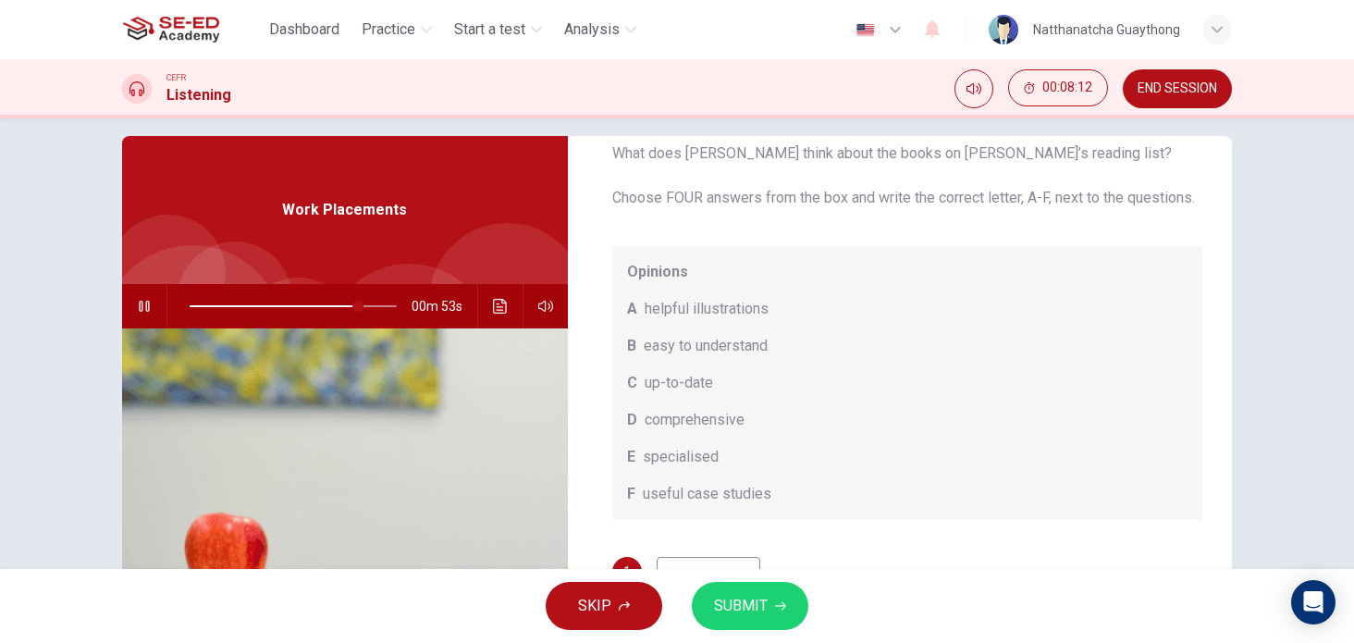
scroll to position [266, 0]
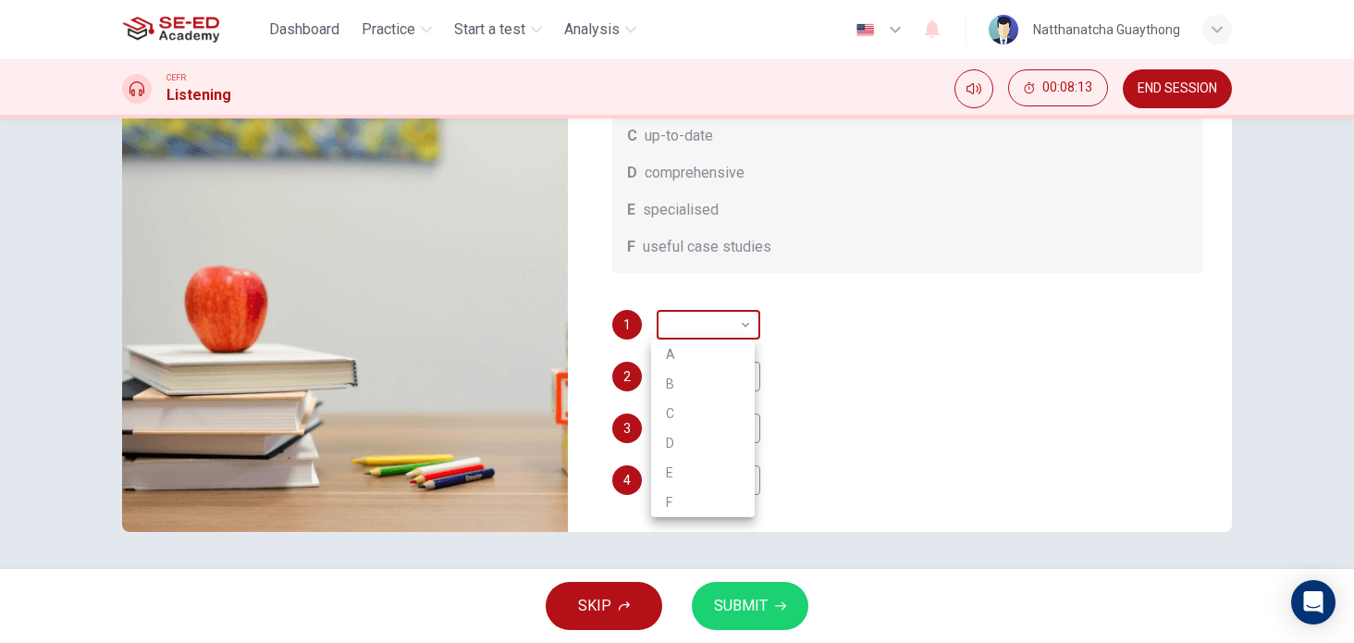
click at [684, 339] on body "This site uses cookies, as explained in our Privacy Policy . If you agree to th…" at bounding box center [677, 321] width 1354 height 643
click at [690, 465] on li "E" at bounding box center [703, 473] width 104 height 30
type input "83"
type input "E"
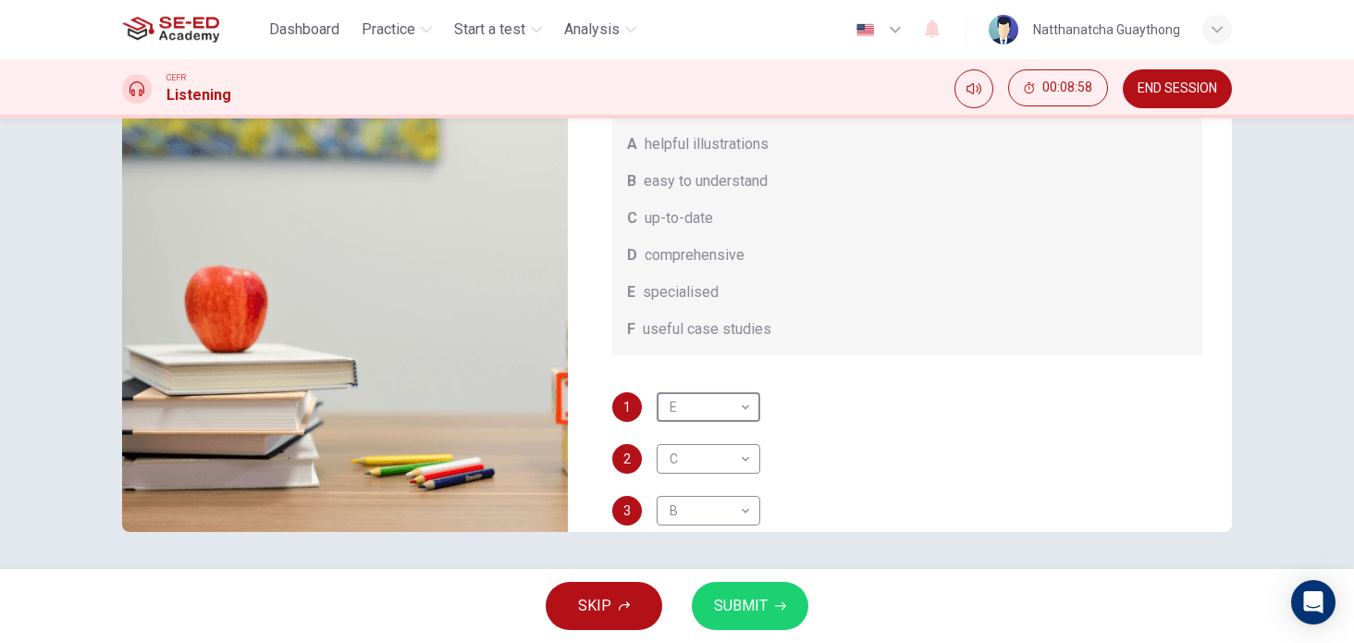
scroll to position [104, 0]
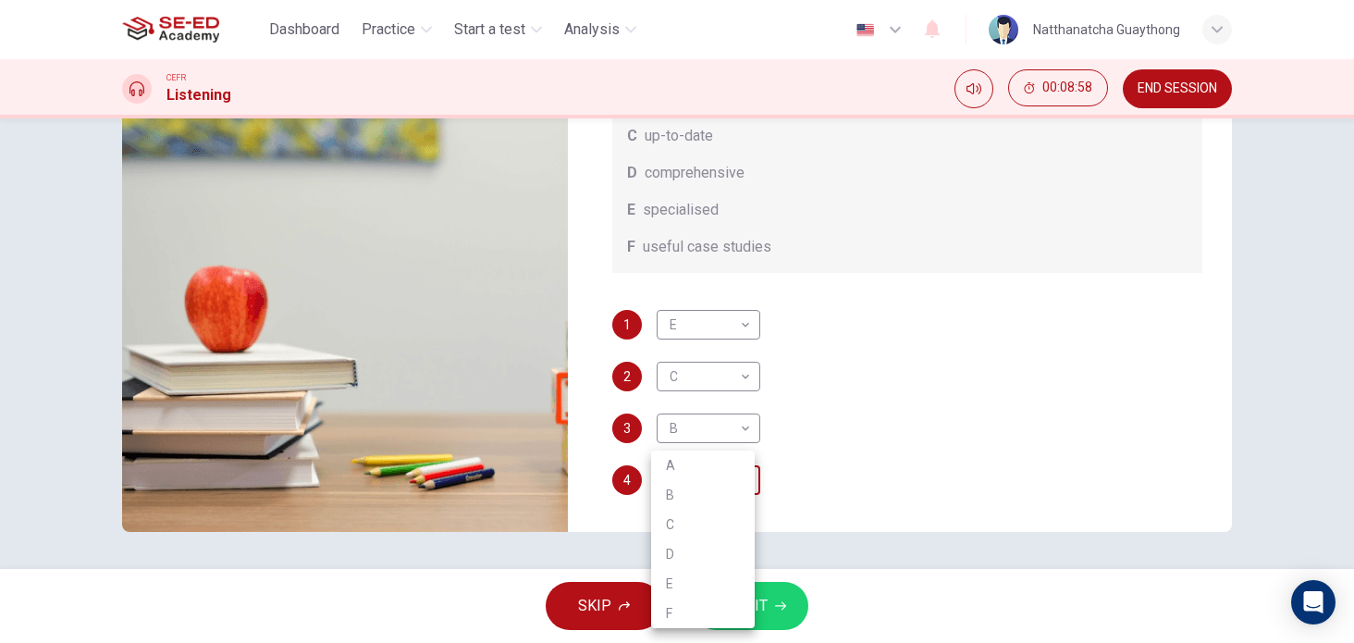
click at [698, 473] on body "This site uses cookies, as explained in our Privacy Policy . If you agree to th…" at bounding box center [677, 321] width 1354 height 643
click at [698, 473] on li "A" at bounding box center [703, 465] width 104 height 30
type input "98"
type input "A"
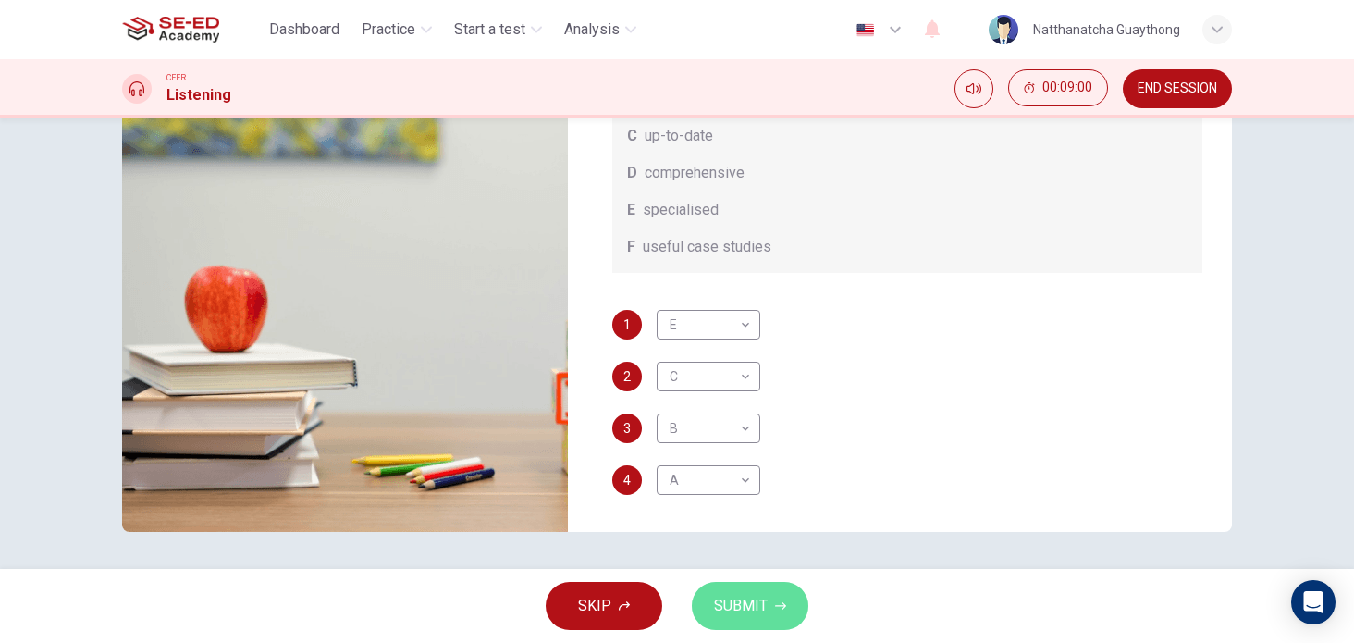
click at [720, 604] on span "SUBMIT" at bounding box center [741, 606] width 54 height 26
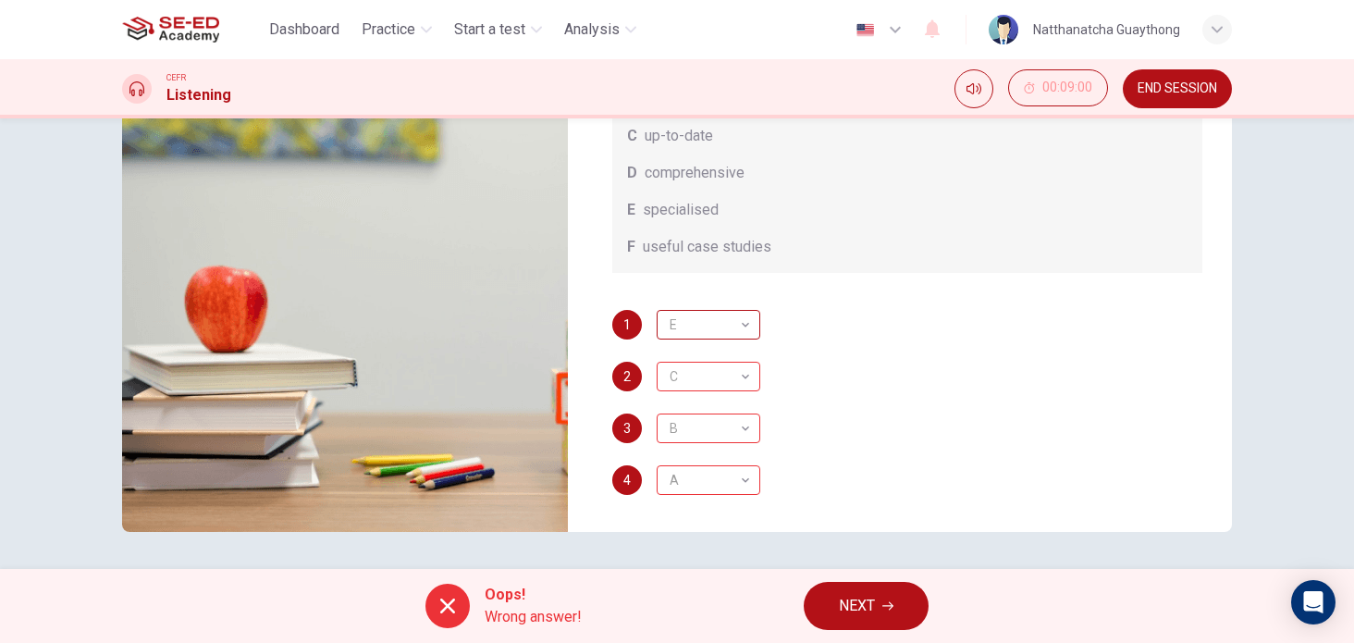
type input "0"
click at [718, 334] on div "E" at bounding box center [705, 325] width 97 height 53
click at [728, 315] on div "E" at bounding box center [705, 325] width 97 height 53
click at [736, 328] on div "E" at bounding box center [705, 325] width 97 height 53
click at [891, 622] on button "NEXT" at bounding box center [866, 606] width 125 height 48
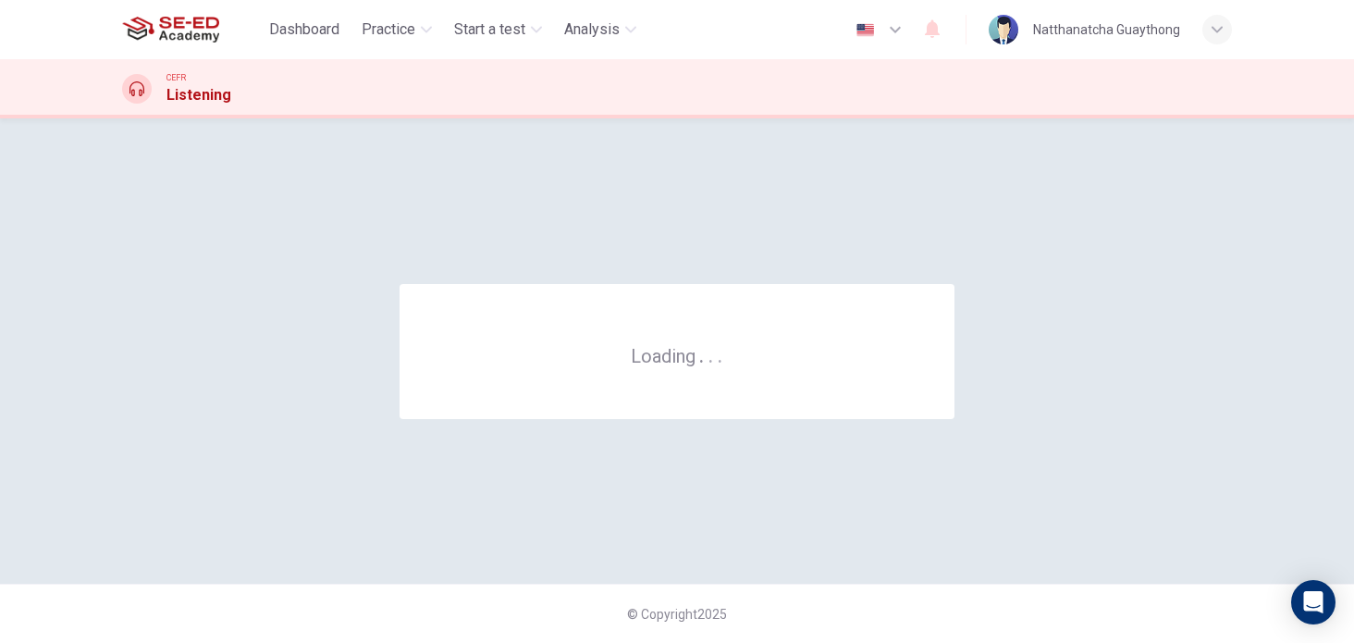
scroll to position [0, 0]
